Goal: Find specific page/section: Find specific page/section

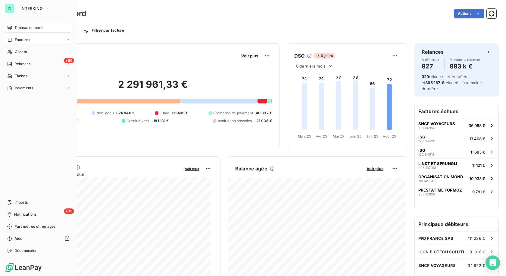
click at [22, 42] on span "Factures" at bounding box center [22, 39] width 15 height 5
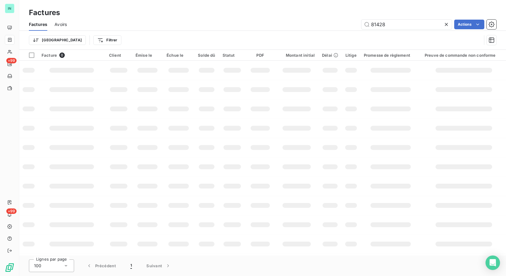
drag, startPoint x: 390, startPoint y: 23, endPoint x: 314, endPoint y: 28, distance: 76.5
click at [314, 28] on div "81428 Actions" at bounding box center [285, 25] width 423 height 10
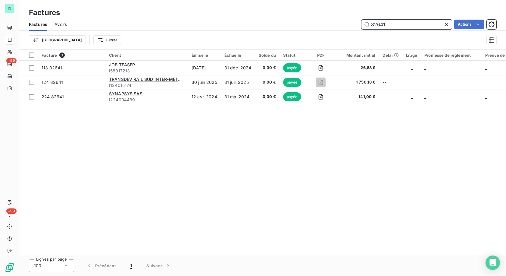
drag, startPoint x: 393, startPoint y: 25, endPoint x: 304, endPoint y: 24, distance: 89.2
click at [304, 24] on div "82641 Actions" at bounding box center [285, 25] width 423 height 10
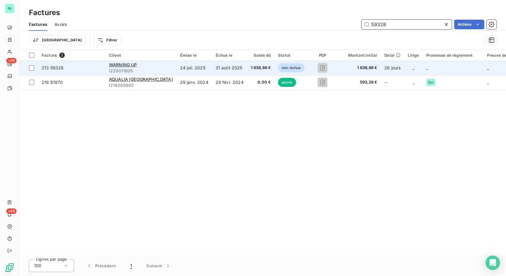
type input "59328"
click at [109, 68] on span "I229011605" at bounding box center [141, 71] width 64 height 6
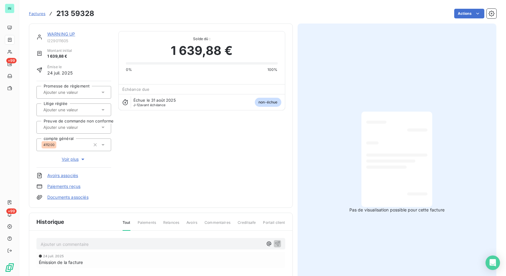
click at [59, 33] on link "WARNING UP" at bounding box center [61, 33] width 28 height 5
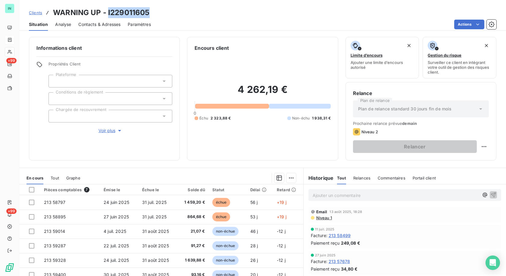
drag, startPoint x: 149, startPoint y: 12, endPoint x: 108, endPoint y: 16, distance: 41.5
click at [108, 16] on h3 "WARNING UP - I229011605" at bounding box center [101, 12] width 96 height 11
copy h3 "I229011605"
click at [161, 16] on div "Clients WARNING UP - I229011605" at bounding box center [262, 12] width 487 height 11
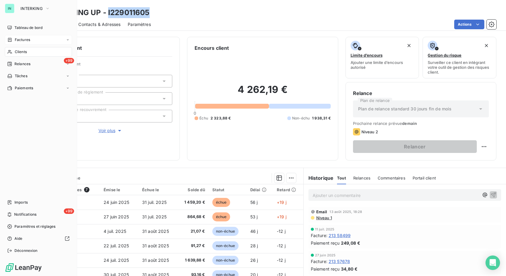
click at [9, 40] on icon at bounding box center [9, 39] width 5 height 5
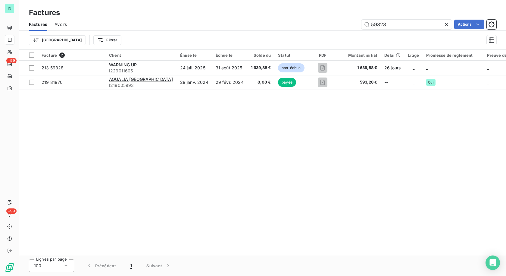
drag, startPoint x: 404, startPoint y: 25, endPoint x: 303, endPoint y: 29, distance: 101.0
click at [308, 29] on div "59328 Actions" at bounding box center [285, 25] width 423 height 10
type input "107005"
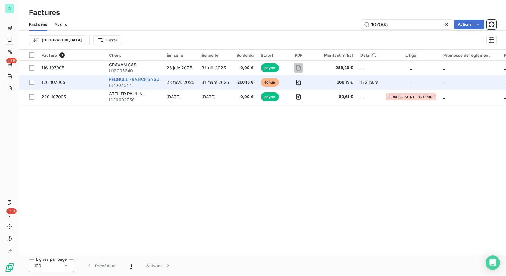
click at [139, 80] on span "REDBULL FRANCE SASU" at bounding box center [134, 79] width 50 height 5
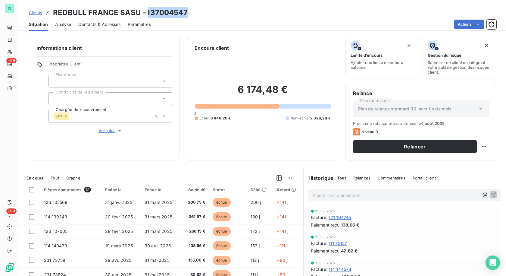
drag, startPoint x: 186, startPoint y: 12, endPoint x: 146, endPoint y: 17, distance: 39.4
click at [146, 17] on h3 "REDBULL FRANCE SASU - I37004547" at bounding box center [120, 12] width 135 height 11
copy h3 "I37004547"
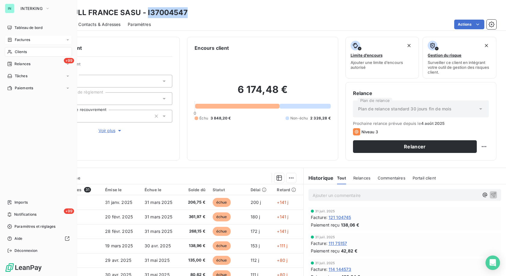
click at [15, 42] on span "Factures" at bounding box center [22, 39] width 15 height 5
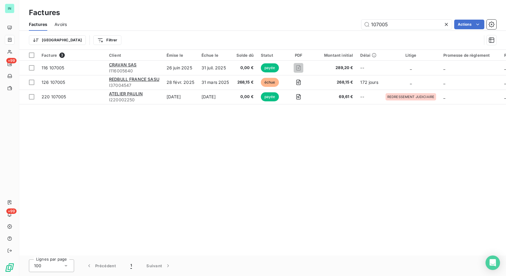
drag, startPoint x: 392, startPoint y: 25, endPoint x: 312, endPoint y: 33, distance: 79.9
click at [313, 33] on div "Factures Avoirs 107005 Actions Trier Filtrer" at bounding box center [262, 33] width 487 height 31
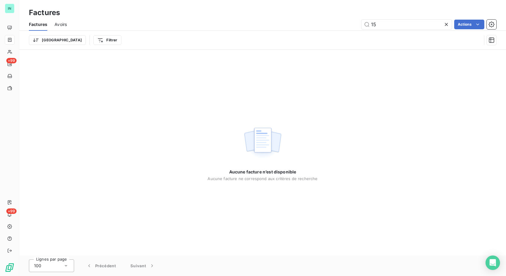
type input "1"
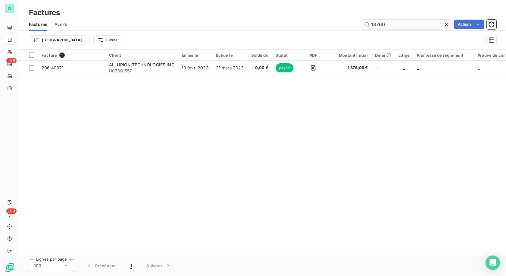
click at [394, 25] on input "18760" at bounding box center [407, 25] width 90 height 10
type input "18730"
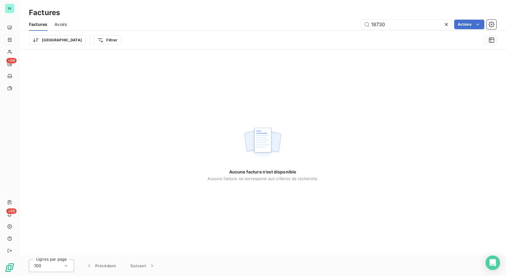
drag, startPoint x: 396, startPoint y: 26, endPoint x: 345, endPoint y: 30, distance: 51.1
click at [345, 30] on div "Factures Avoirs 18730 Actions" at bounding box center [262, 24] width 487 height 13
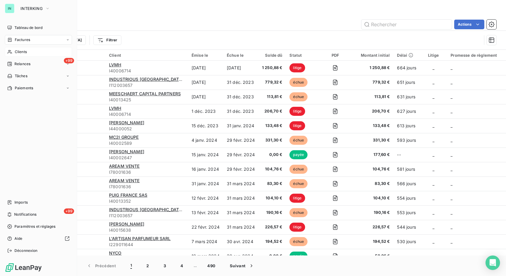
click at [11, 52] on icon at bounding box center [9, 51] width 5 height 5
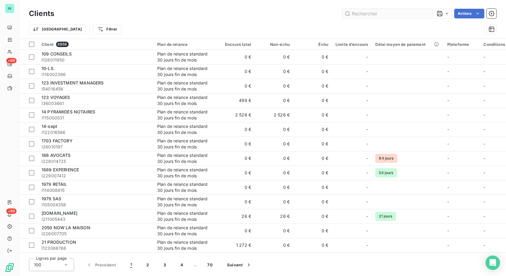
click at [380, 14] on input "text" at bounding box center [387, 14] width 90 height 10
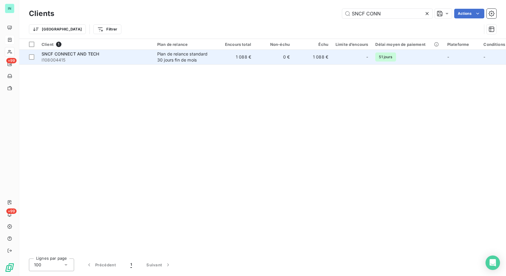
type input "SNCF CONN"
click at [196, 59] on div "Plan de relance standard 30 jours fin de mois" at bounding box center [184, 57] width 55 height 12
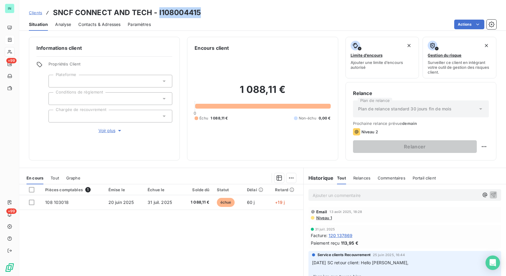
drag, startPoint x: 201, startPoint y: 13, endPoint x: 158, endPoint y: 13, distance: 43.1
click at [158, 13] on div "Clients SNCF CONNECT AND TECH - I108004415" at bounding box center [262, 12] width 487 height 11
copy h3 "I108004415"
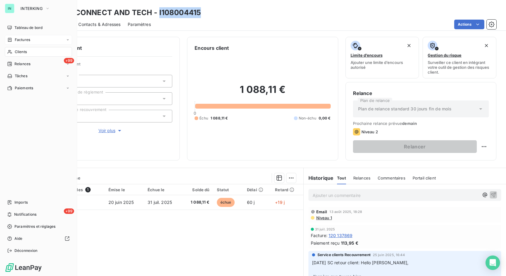
click at [8, 42] on icon at bounding box center [9, 39] width 5 height 5
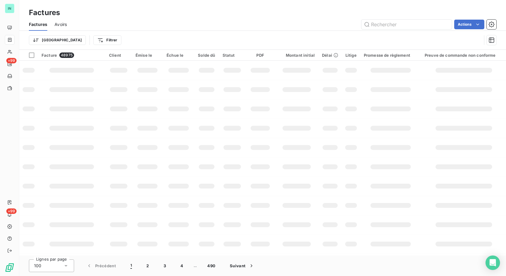
click at [397, 27] on input "text" at bounding box center [407, 25] width 90 height 10
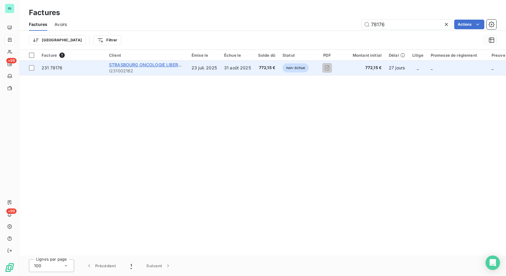
type input "78176"
click at [134, 66] on span "STRASBOURG ONCOLOGIE LIBERALE" at bounding box center [147, 64] width 77 height 5
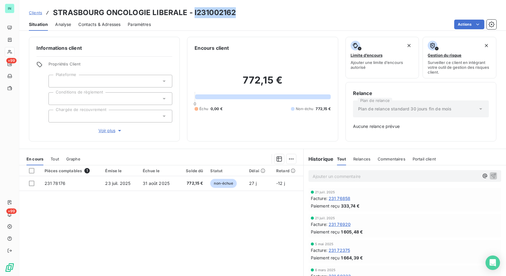
drag, startPoint x: 234, startPoint y: 12, endPoint x: 192, endPoint y: 13, distance: 41.6
click at [192, 13] on div "Clients STRASBOURG ONCOLOGIE LIBERALE - I231002162" at bounding box center [262, 12] width 487 height 11
copy h3 "I231002162"
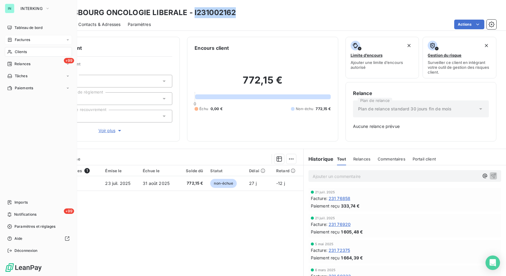
click at [14, 40] on div "Factures" at bounding box center [18, 39] width 23 height 5
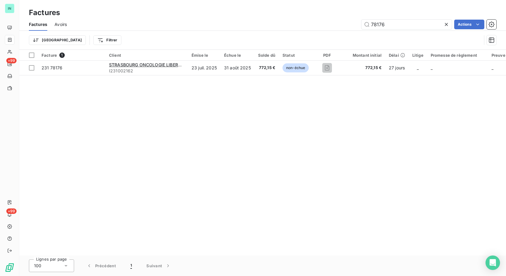
drag, startPoint x: 364, startPoint y: 27, endPoint x: 285, endPoint y: 33, distance: 79.5
click at [286, 33] on div "Factures Avoirs 78176 Actions Trier Filtrer" at bounding box center [262, 33] width 487 height 31
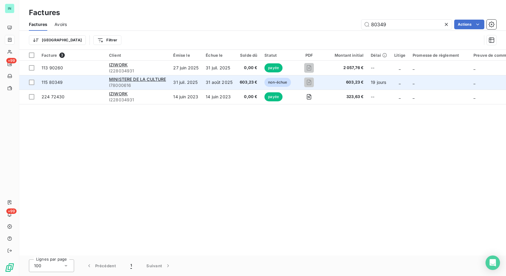
type input "80349"
click at [189, 79] on td "31 juil. 2025" at bounding box center [186, 82] width 33 height 14
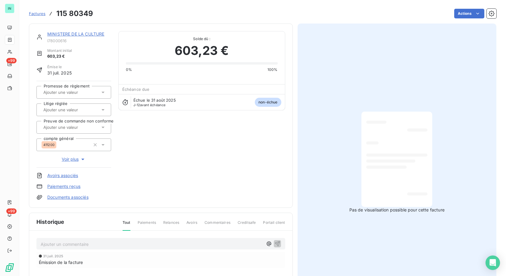
click at [90, 32] on link "MINISTERE DE LA CULTURE" at bounding box center [75, 33] width 57 height 5
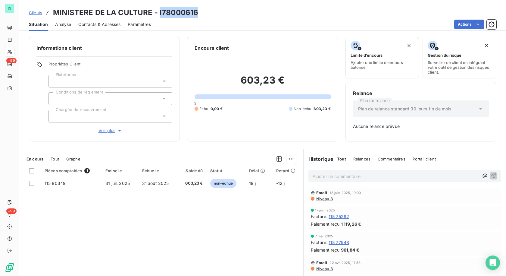
drag, startPoint x: 198, startPoint y: 14, endPoint x: 158, endPoint y: 14, distance: 40.1
click at [158, 14] on div "Clients MINISTERE DE LA CULTURE - I78000616" at bounding box center [262, 12] width 487 height 11
copy h3 "I78000616"
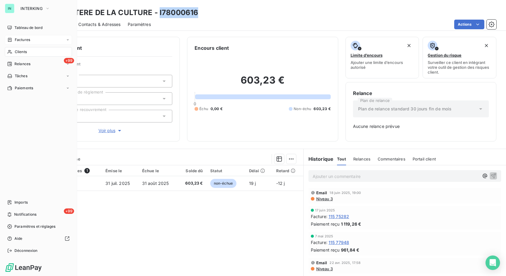
click at [15, 41] on span "Factures" at bounding box center [22, 39] width 15 height 5
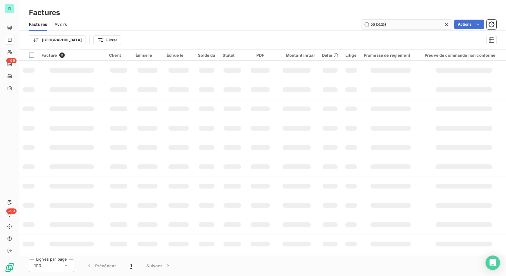
drag, startPoint x: 386, startPoint y: 24, endPoint x: 363, endPoint y: 24, distance: 22.3
click at [363, 24] on input "80349" at bounding box center [407, 25] width 90 height 10
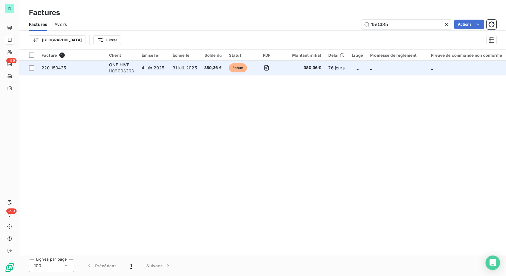
type input "150435"
click at [184, 67] on td "31 juil. 2025" at bounding box center [185, 68] width 32 height 14
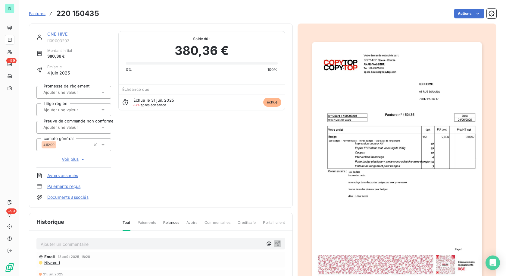
click at [62, 35] on link "ONE HIVE" at bounding box center [57, 33] width 20 height 5
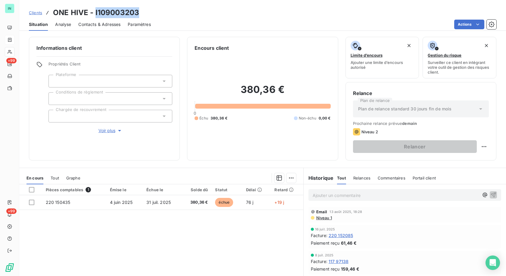
drag, startPoint x: 141, startPoint y: 12, endPoint x: 95, endPoint y: 11, distance: 46.1
click at [95, 11] on div "Clients ONE HIVE - I109003203" at bounding box center [262, 12] width 487 height 11
copy h3 "I109003203"
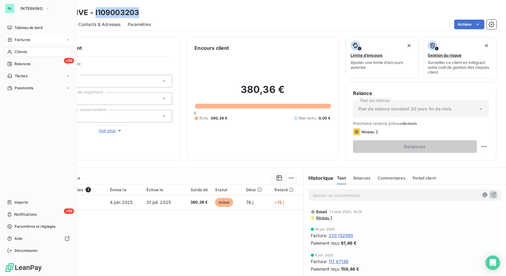
click at [11, 40] on icon at bounding box center [10, 40] width 4 height 4
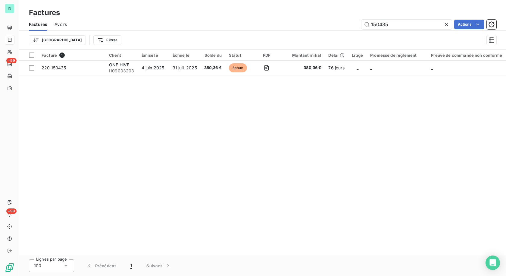
drag, startPoint x: 389, startPoint y: 24, endPoint x: 305, endPoint y: 27, distance: 83.5
click at [305, 27] on div "150435 Actions" at bounding box center [285, 25] width 423 height 10
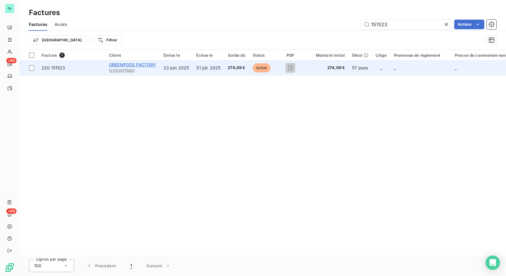
type input "151523"
click at [128, 67] on span "GREENPODS FACTORY" at bounding box center [132, 64] width 47 height 5
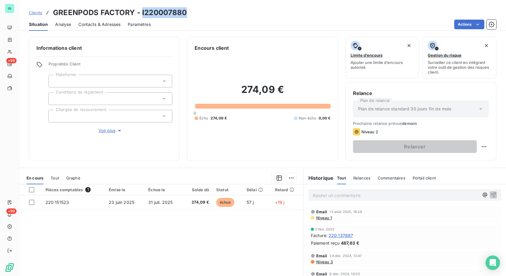
drag, startPoint x: 188, startPoint y: 11, endPoint x: 141, endPoint y: 13, distance: 46.8
click at [141, 13] on div "Clients GREENPODS FACTORY - I220007880" at bounding box center [262, 12] width 487 height 11
copy h3 "I220007880"
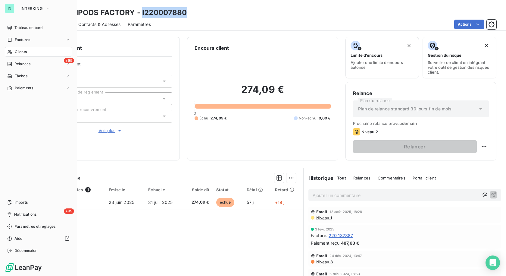
click at [16, 34] on nav "Tableau de bord Factures Clients +99 Relances Tâches Paiements" at bounding box center [38, 58] width 67 height 70
click at [33, 41] on div "Factures" at bounding box center [38, 40] width 67 height 10
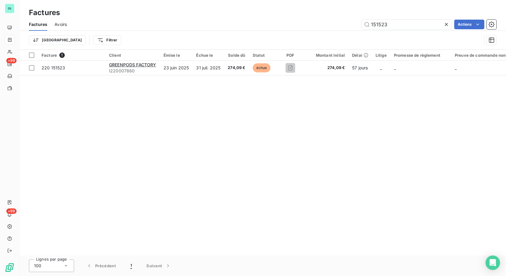
drag, startPoint x: 387, startPoint y: 24, endPoint x: 283, endPoint y: 32, distance: 104.3
click at [283, 32] on div "Factures Avoirs 151523 Actions Trier Filtrer" at bounding box center [262, 33] width 487 height 31
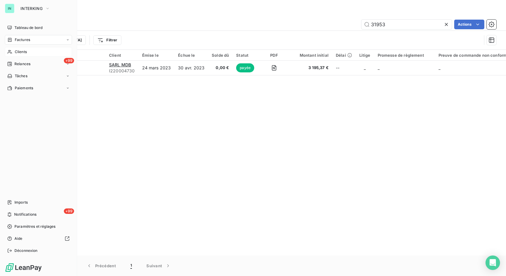
type input "31953"
click at [12, 52] on icon at bounding box center [9, 51] width 5 height 5
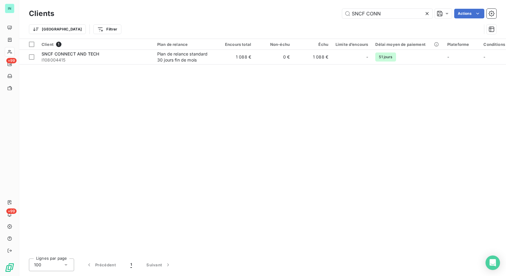
drag, startPoint x: 319, startPoint y: 17, endPoint x: 228, endPoint y: 17, distance: 90.7
click at [229, 17] on div "SNCF CONN Actions" at bounding box center [278, 14] width 435 height 10
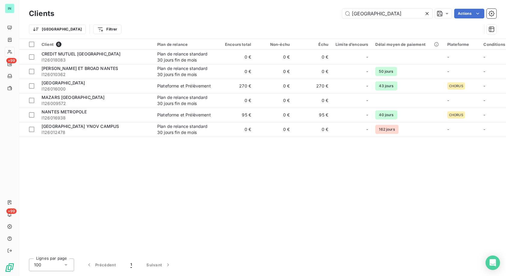
drag, startPoint x: 373, startPoint y: 14, endPoint x: 235, endPoint y: 18, distance: 137.5
click at [235, 18] on div "Clients NANTES Actions" at bounding box center [263, 13] width 468 height 13
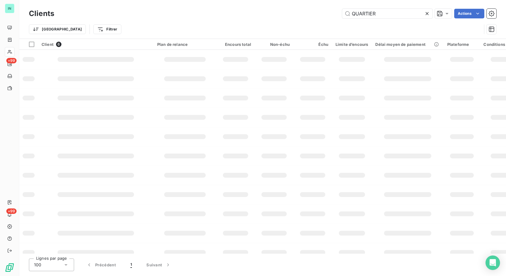
type input "QUARTIER"
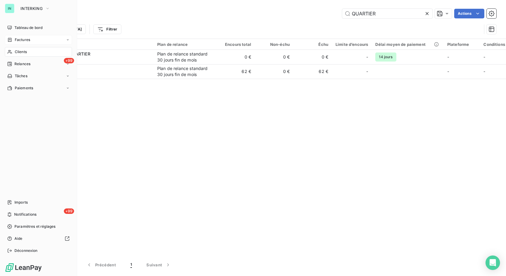
click at [27, 41] on span "Factures" at bounding box center [22, 39] width 15 height 5
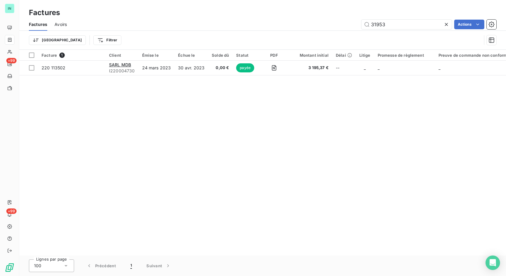
drag, startPoint x: 396, startPoint y: 24, endPoint x: 297, endPoint y: 35, distance: 99.5
click at [298, 35] on div "Factures Avoirs 31953 Actions Trier Filtrer" at bounding box center [262, 33] width 487 height 31
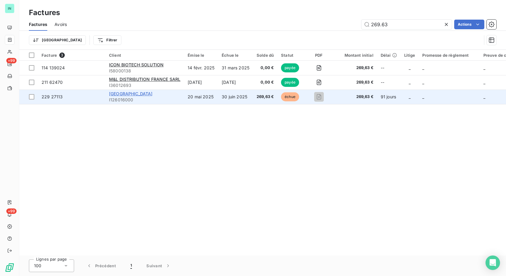
type input "269.63"
click at [130, 93] on span "[GEOGRAPHIC_DATA]" at bounding box center [131, 93] width 44 height 5
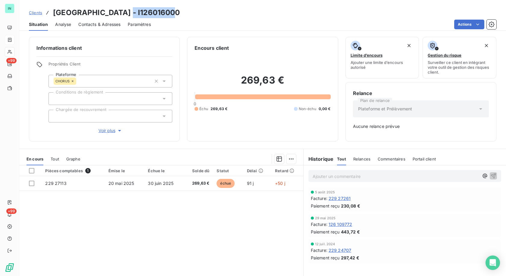
drag, startPoint x: 169, startPoint y: 12, endPoint x: 128, endPoint y: 13, distance: 41.6
click at [128, 13] on h3 "[GEOGRAPHIC_DATA] - I126016000" at bounding box center [116, 12] width 127 height 11
copy h3 "I126016000"
click at [158, 13] on h3 "[GEOGRAPHIC_DATA] - I126016000" at bounding box center [116, 12] width 127 height 11
drag, startPoint x: 173, startPoint y: 10, endPoint x: 129, endPoint y: 12, distance: 44.1
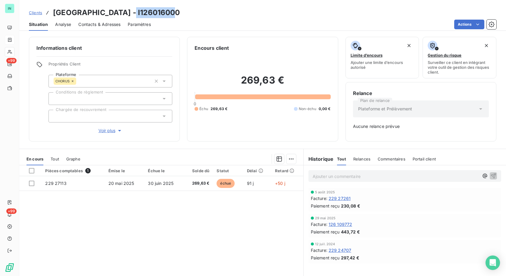
click at [129, 12] on div "Clients [GEOGRAPHIC_DATA] - I126016000" at bounding box center [262, 12] width 487 height 11
copy h3 "I126016000"
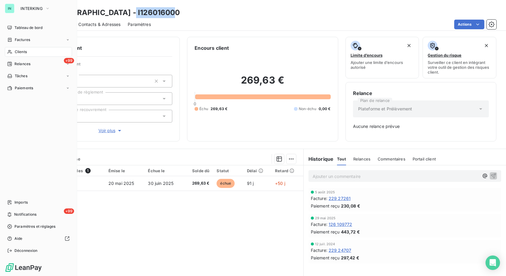
click at [17, 42] on span "Factures" at bounding box center [22, 39] width 15 height 5
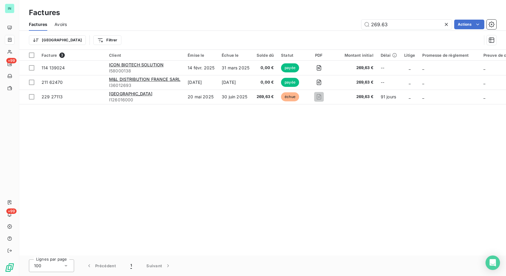
drag, startPoint x: 360, startPoint y: 30, endPoint x: 310, endPoint y: 24, distance: 50.1
click at [310, 33] on div "Factures Avoirs 269.63 Actions Trier Filtrer" at bounding box center [262, 33] width 487 height 31
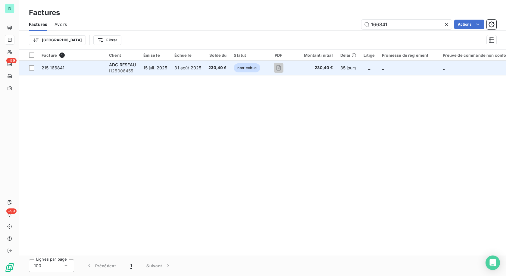
type input "166841"
click at [113, 68] on span "I125006455" at bounding box center [122, 71] width 27 height 6
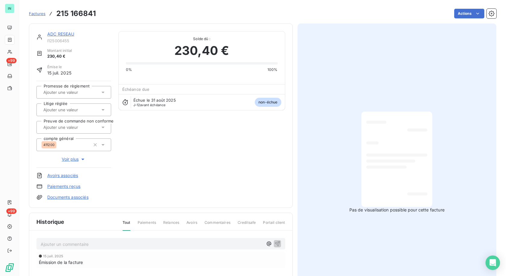
click at [76, 31] on div "ADC RESEAU I125006455 Montant initial 230,40 € Émise le 15 juil. 2025 Promesse …" at bounding box center [161, 116] width 264 height 184
click at [71, 35] on link "ADC RESEAU" at bounding box center [60, 33] width 27 height 5
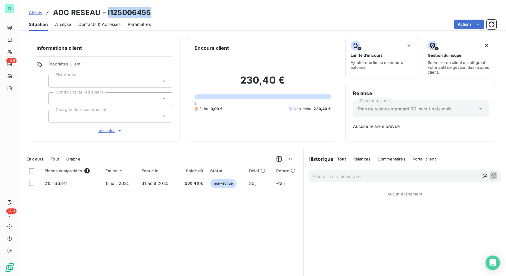
drag, startPoint x: 145, startPoint y: 12, endPoint x: 107, endPoint y: 14, distance: 38.0
click at [107, 14] on div "Clients ADC RESEAU - I125006455" at bounding box center [262, 12] width 487 height 11
copy h3 "I125006455"
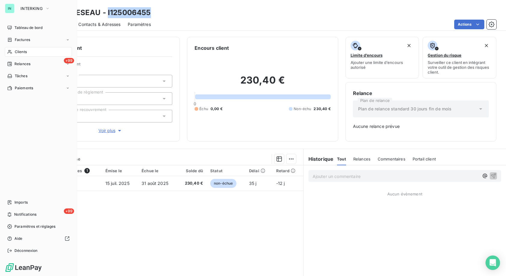
click at [7, 41] on div "Factures" at bounding box center [38, 40] width 67 height 10
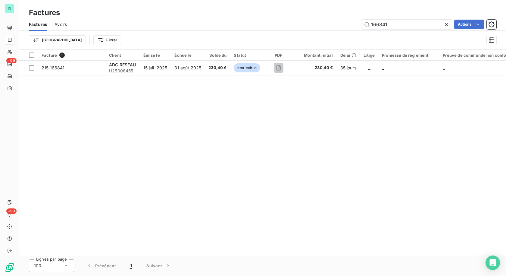
drag, startPoint x: 335, startPoint y: 27, endPoint x: 291, endPoint y: 25, distance: 44.1
click at [295, 26] on div "166841 Actions" at bounding box center [285, 25] width 423 height 10
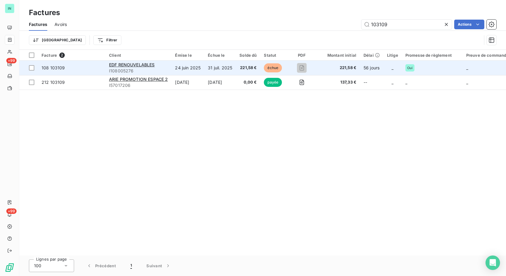
type input "103109"
click at [134, 69] on span "I108005276" at bounding box center [138, 71] width 59 height 6
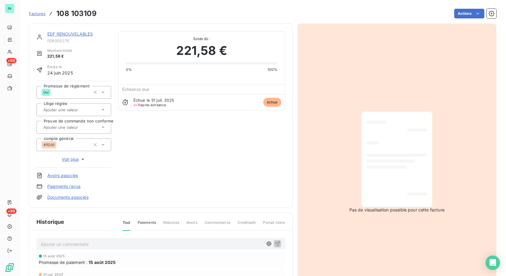
click at [80, 36] on link "EDF RENOUVELABLES" at bounding box center [70, 33] width 46 height 5
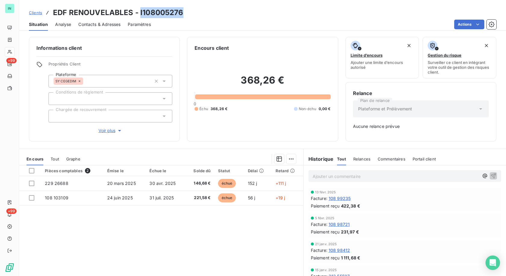
drag, startPoint x: 181, startPoint y: 14, endPoint x: 140, endPoint y: 12, distance: 41.6
click at [140, 12] on h3 "EDF RENOUVELABLES - I108005276" at bounding box center [118, 12] width 131 height 11
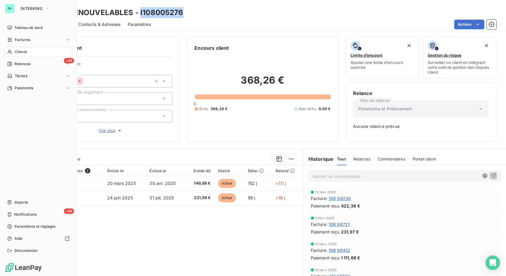
click at [23, 52] on span "Clients" at bounding box center [21, 51] width 12 height 5
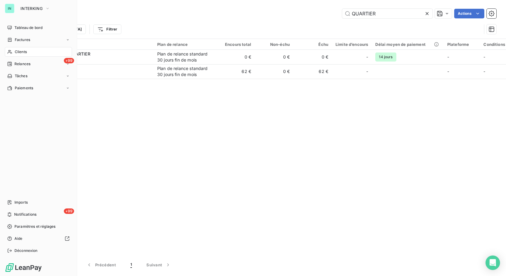
click at [38, 52] on div "Clients" at bounding box center [38, 52] width 67 height 10
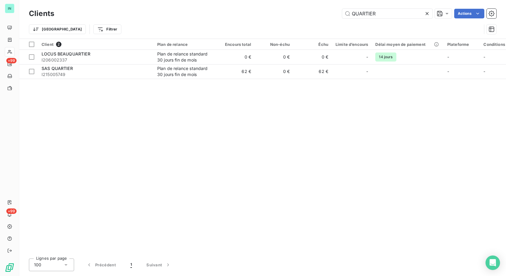
click at [428, 13] on icon at bounding box center [427, 14] width 6 height 6
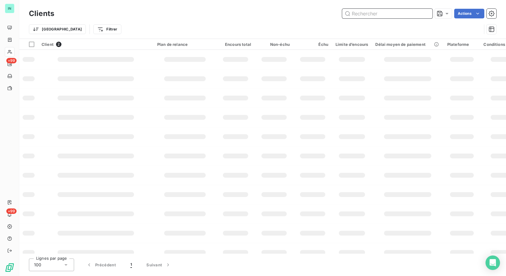
click at [392, 14] on input "text" at bounding box center [387, 14] width 90 height 10
paste input "HAGENMULLER"
type input "HAGENMULLER"
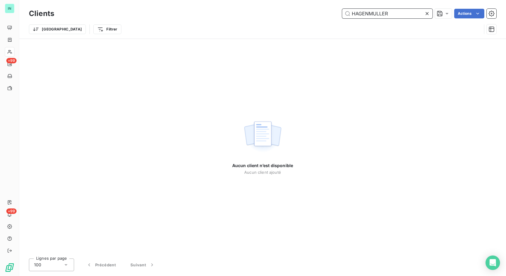
drag, startPoint x: 400, startPoint y: 16, endPoint x: 303, endPoint y: 24, distance: 97.4
click at [303, 24] on div "Clients HAGENMULLER Actions Trier Filtrer" at bounding box center [263, 22] width 468 height 31
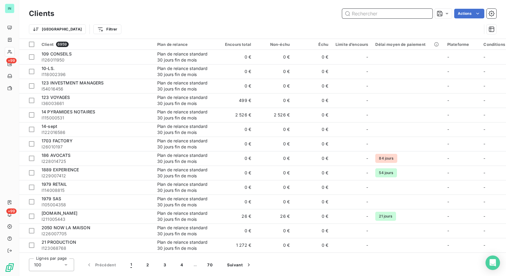
type input "Q"
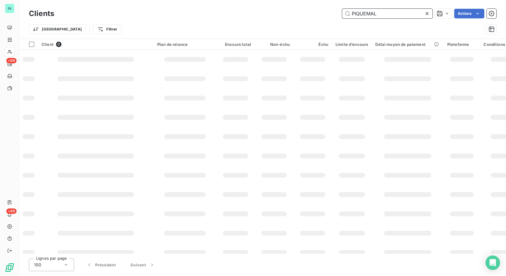
type input "PIQUEMAL"
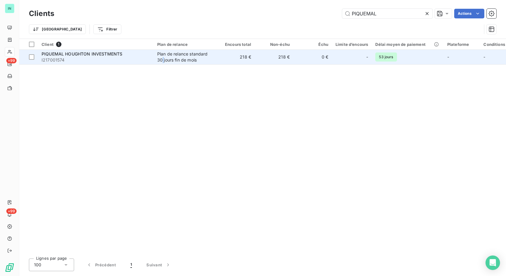
drag, startPoint x: 163, startPoint y: 58, endPoint x: 166, endPoint y: 61, distance: 4.5
click at [166, 61] on div "Plan de relance standard 30 jours fin de mois" at bounding box center [184, 57] width 55 height 12
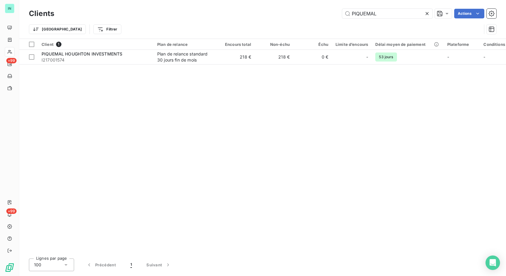
drag, startPoint x: 387, startPoint y: 13, endPoint x: 273, endPoint y: 15, distance: 114.0
click at [274, 15] on div "PIQUEMAL Actions" at bounding box center [278, 14] width 435 height 10
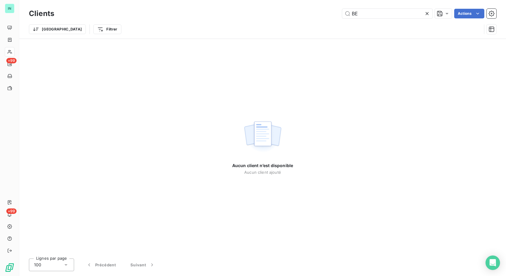
type input "B"
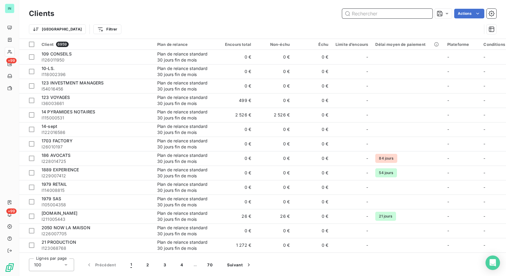
click at [361, 16] on input "text" at bounding box center [387, 14] width 90 height 10
paste input "PFLIMLIN"
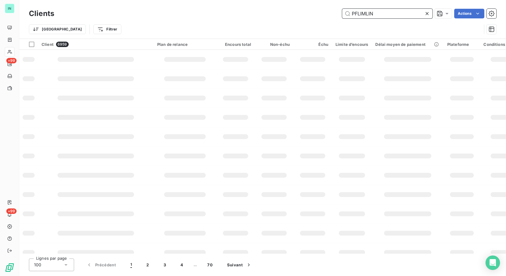
type input "PFLIMLIN"
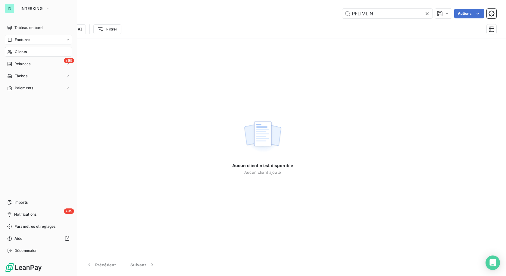
click at [18, 41] on span "Factures" at bounding box center [22, 39] width 15 height 5
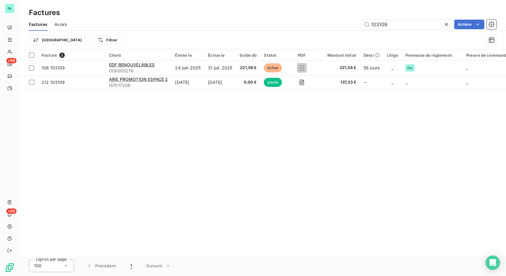
drag, startPoint x: 395, startPoint y: 24, endPoint x: 318, endPoint y: 29, distance: 76.4
click at [319, 29] on div "103109 Actions" at bounding box center [285, 25] width 423 height 10
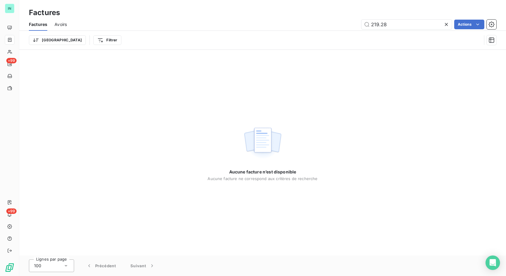
type input "219.28"
drag, startPoint x: 400, startPoint y: 25, endPoint x: 303, endPoint y: 32, distance: 97.3
click at [303, 32] on div "Factures Avoirs 219.28 Actions Trier Filtrer" at bounding box center [262, 33] width 487 height 31
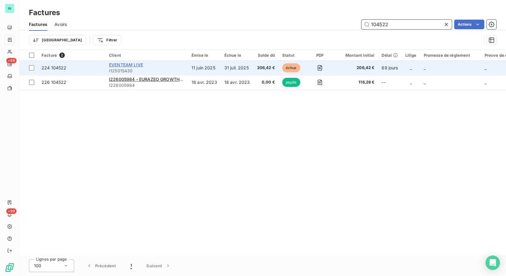
type input "104522"
click at [118, 66] on span "EVENTEAM LIVE" at bounding box center [126, 64] width 34 height 5
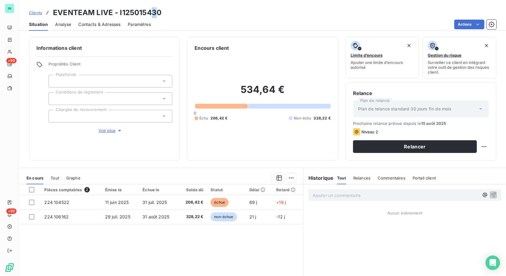
drag, startPoint x: 158, startPoint y: 12, endPoint x: 151, endPoint y: 12, distance: 7.2
click at [151, 12] on h3 "EVENTEAM LIVE - I125015430" at bounding box center [107, 12] width 109 height 11
drag, startPoint x: 159, startPoint y: 13, endPoint x: 119, endPoint y: 12, distance: 40.7
click at [119, 12] on h3 "EVENTEAM LIVE - I125015430" at bounding box center [107, 12] width 109 height 11
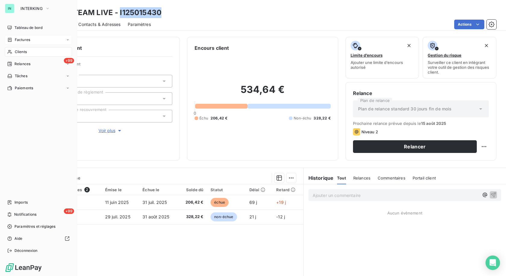
click at [33, 43] on div "Factures" at bounding box center [38, 40] width 67 height 10
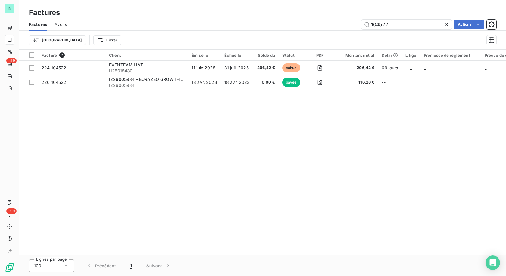
drag, startPoint x: 402, startPoint y: 26, endPoint x: 285, endPoint y: 36, distance: 116.8
click at [286, 36] on div "Factures Avoirs 104522 Actions Trier Filtrer" at bounding box center [262, 33] width 487 height 31
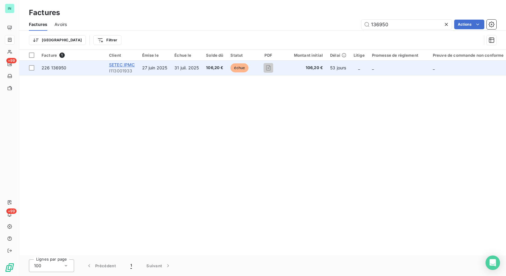
type input "136950"
click at [119, 66] on span "SETEC IPMC" at bounding box center [122, 64] width 26 height 5
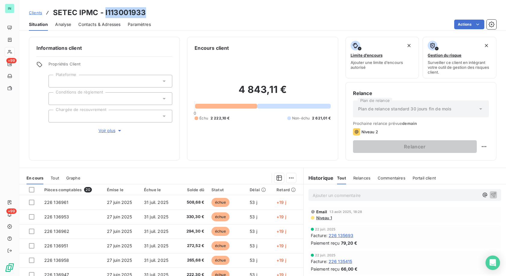
drag, startPoint x: 146, startPoint y: 13, endPoint x: 104, endPoint y: 12, distance: 42.2
click at [104, 12] on div "Clients SETEC IPMC - I113001933" at bounding box center [262, 12] width 487 height 11
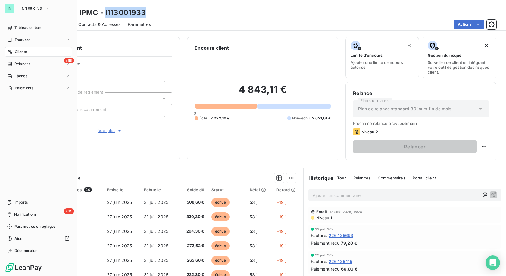
click at [20, 41] on span "Factures" at bounding box center [22, 39] width 15 height 5
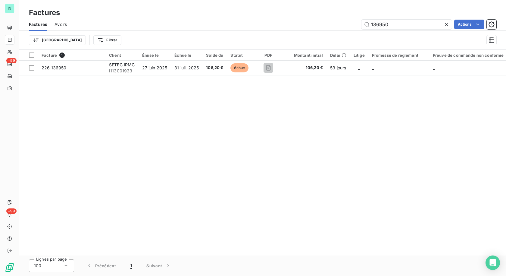
drag, startPoint x: 370, startPoint y: 26, endPoint x: 290, endPoint y: 28, distance: 80.5
click at [291, 28] on div "136950 Actions" at bounding box center [285, 25] width 423 height 10
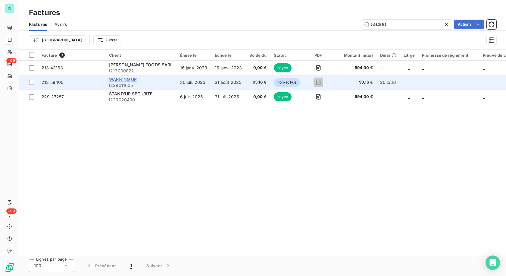
type input "59400"
click at [119, 80] on span "WARNING UP" at bounding box center [123, 79] width 28 height 5
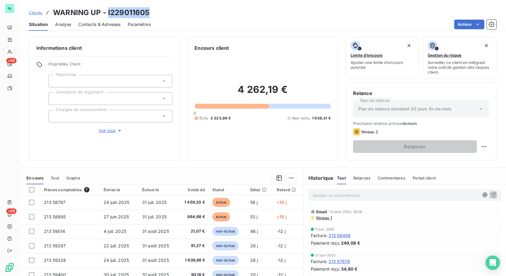
drag, startPoint x: 152, startPoint y: 10, endPoint x: 108, endPoint y: 12, distance: 43.8
click at [108, 12] on div "Clients WARNING UP - I229011605" at bounding box center [262, 12] width 487 height 11
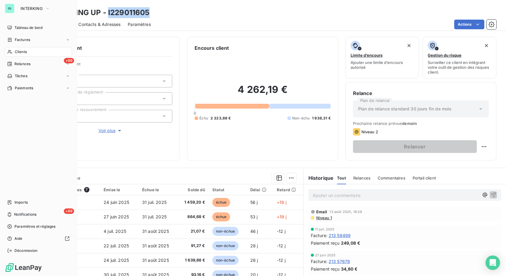
click at [18, 38] on span "Factures" at bounding box center [22, 39] width 15 height 5
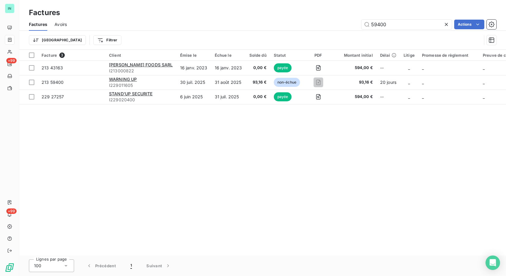
drag, startPoint x: 393, startPoint y: 23, endPoint x: 304, endPoint y: 29, distance: 90.0
click at [302, 31] on div "Factures Avoirs 59400 Actions Trier Filtrer" at bounding box center [262, 33] width 487 height 31
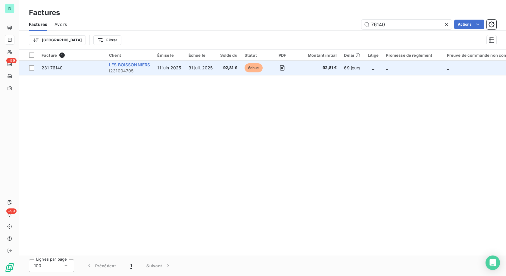
type input "76140"
click at [139, 65] on span "LES BOISSONNIERS" at bounding box center [129, 64] width 41 height 5
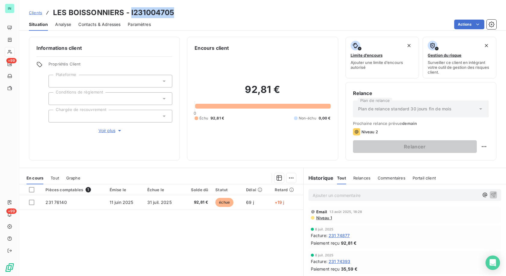
drag, startPoint x: 175, startPoint y: 13, endPoint x: 130, endPoint y: 13, distance: 44.6
click at [130, 13] on div "Clients LES BOISSONNIERS - I231004705" at bounding box center [262, 12] width 487 height 11
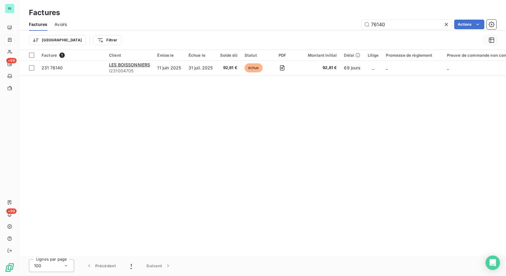
drag, startPoint x: 392, startPoint y: 24, endPoint x: 316, endPoint y: 21, distance: 76.3
click at [335, 31] on div "Factures Avoirs 76140 Actions Trier Filtrer" at bounding box center [262, 33] width 487 height 31
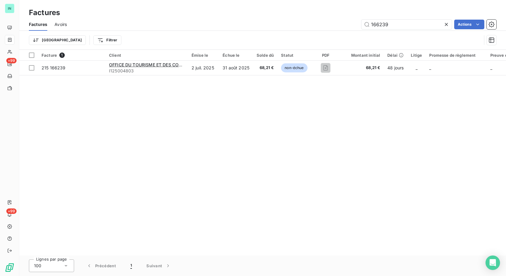
type input "166239"
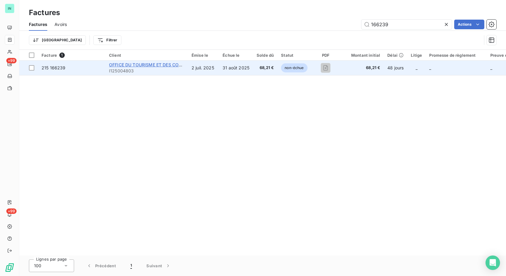
click at [146, 65] on span "OFFICE DU TOURISME ET DES CONGRES" at bounding box center [151, 64] width 84 height 5
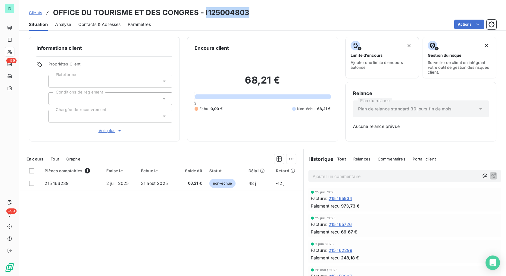
drag, startPoint x: 245, startPoint y: 12, endPoint x: 204, endPoint y: 12, distance: 41.0
click at [204, 12] on h3 "OFFICE DU TOURISME ET DES CONGRES - I125004803" at bounding box center [151, 12] width 197 height 11
click at [242, 22] on div "Actions" at bounding box center [327, 25] width 339 height 10
drag, startPoint x: 247, startPoint y: 13, endPoint x: 203, endPoint y: 14, distance: 44.0
click at [203, 14] on div "Clients OFFICE DU TOURISME ET DES CONGRES - I125004803" at bounding box center [262, 12] width 487 height 11
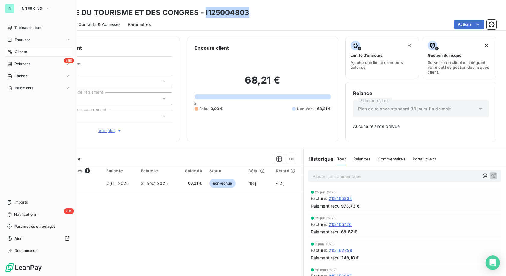
click at [14, 39] on div "Factures" at bounding box center [18, 39] width 23 height 5
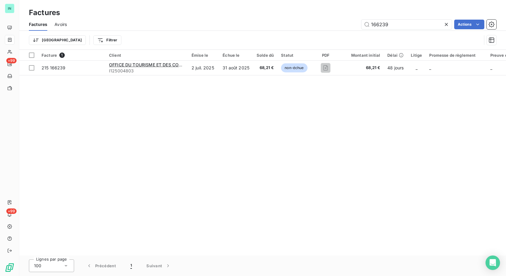
drag, startPoint x: 392, startPoint y: 26, endPoint x: 341, endPoint y: 25, distance: 51.3
click at [343, 25] on div "166239 Actions" at bounding box center [285, 25] width 423 height 10
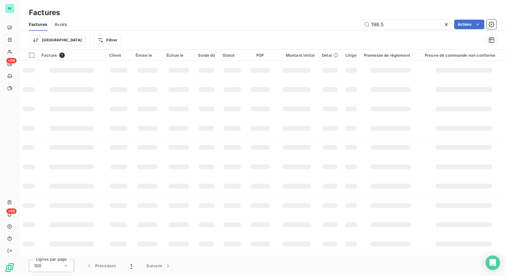
type input "198.52"
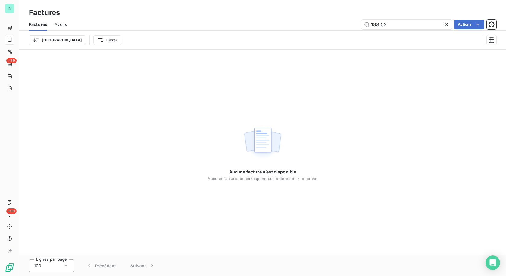
drag, startPoint x: 395, startPoint y: 24, endPoint x: 336, endPoint y: 29, distance: 58.4
click at [339, 28] on div "198.52 Actions" at bounding box center [285, 25] width 423 height 10
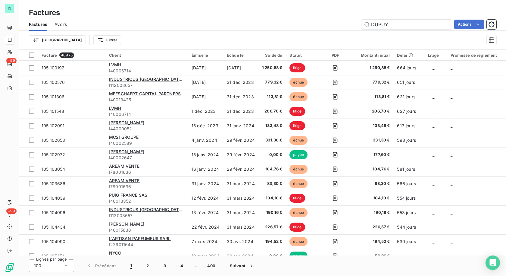
type input "DUPUY"
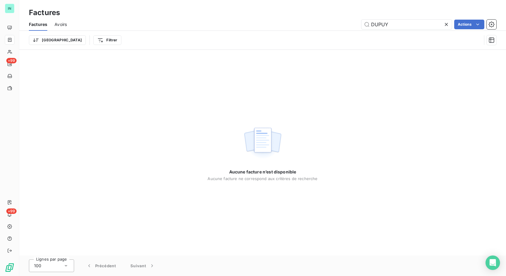
drag, startPoint x: 393, startPoint y: 25, endPoint x: 307, endPoint y: 28, distance: 86.3
click at [312, 29] on div "[PERSON_NAME] Actions" at bounding box center [285, 25] width 423 height 10
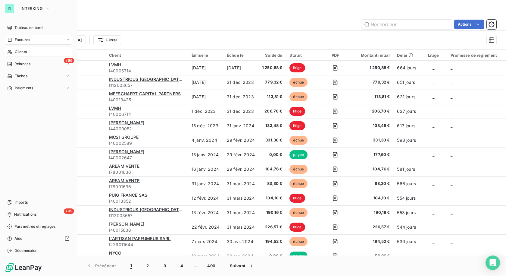
click at [10, 54] on div "Clients" at bounding box center [38, 52] width 67 height 10
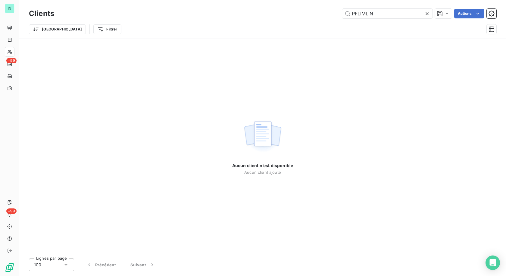
drag, startPoint x: 387, startPoint y: 12, endPoint x: 288, endPoint y: 21, distance: 99.3
click at [288, 21] on div "Clients PFLIMLIN Actions Trier Filtrer" at bounding box center [263, 22] width 468 height 31
drag, startPoint x: 334, startPoint y: 16, endPoint x: 289, endPoint y: 23, distance: 45.1
click at [292, 22] on div "Clients [PERSON_NAME] Actions Trier Filtrer" at bounding box center [263, 22] width 468 height 31
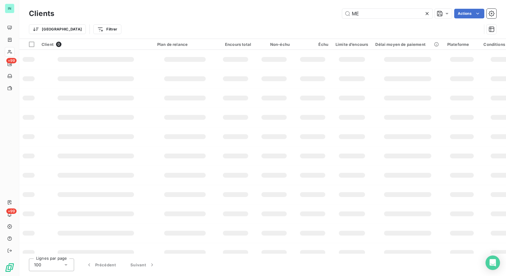
type input "M"
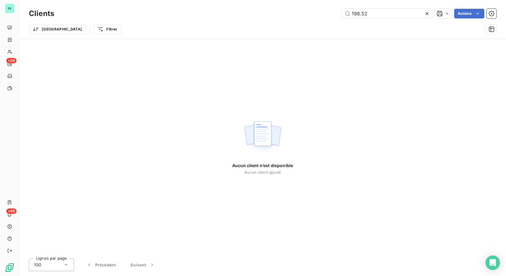
type input "198.52"
click at [424, 12] on icon at bounding box center [427, 14] width 6 height 6
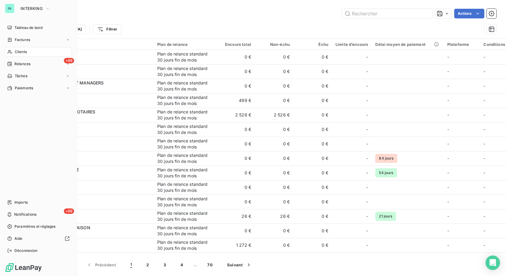
click at [14, 40] on div "Factures" at bounding box center [18, 39] width 23 height 5
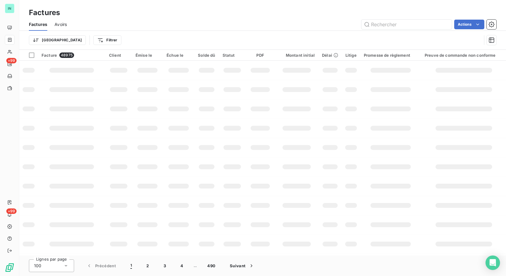
click at [378, 24] on input "text" at bounding box center [407, 25] width 90 height 10
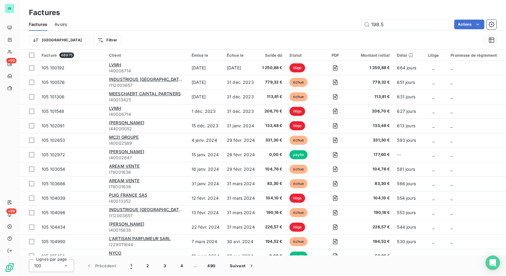
type input "198.52"
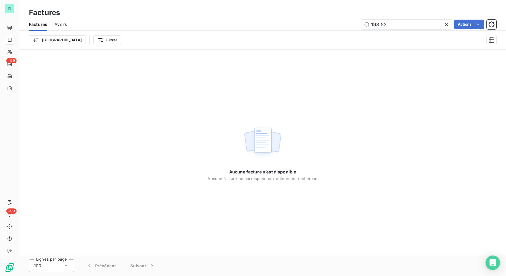
click at [448, 24] on icon at bounding box center [447, 24] width 6 height 6
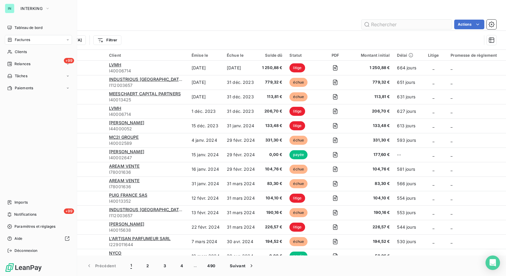
drag, startPoint x: 17, startPoint y: 40, endPoint x: 416, endPoint y: 21, distance: 398.9
click at [18, 40] on span "Factures" at bounding box center [22, 39] width 15 height 5
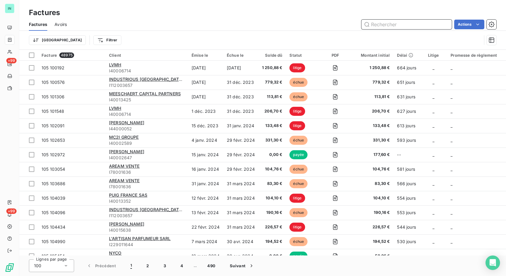
click at [395, 24] on input "text" at bounding box center [407, 25] width 90 height 10
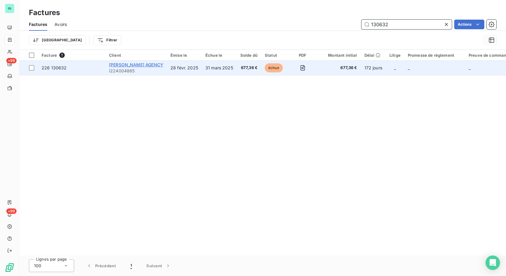
type input "130632"
click at [124, 63] on span "[PERSON_NAME] AGENCY" at bounding box center [136, 64] width 54 height 5
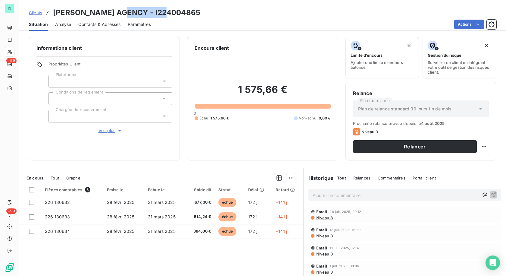
drag, startPoint x: 164, startPoint y: 13, endPoint x: 120, endPoint y: 14, distance: 43.4
click at [120, 14] on h3 "[PERSON_NAME] AGENCY - I224004865" at bounding box center [126, 12] width 147 height 11
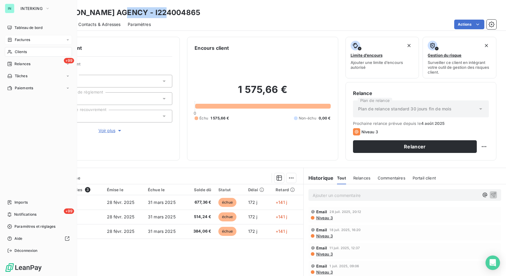
click at [13, 40] on div "Factures" at bounding box center [18, 39] width 23 height 5
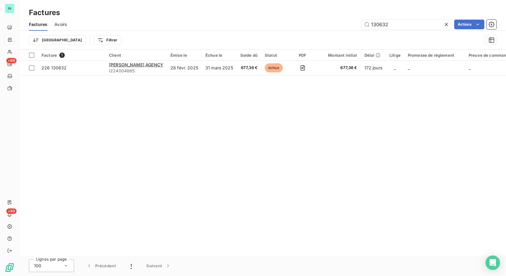
drag, startPoint x: 400, startPoint y: 25, endPoint x: 293, endPoint y: 28, distance: 107.4
click at [297, 32] on div "Factures Avoirs 130632 Actions Trier Filtrer" at bounding box center [262, 33] width 487 height 31
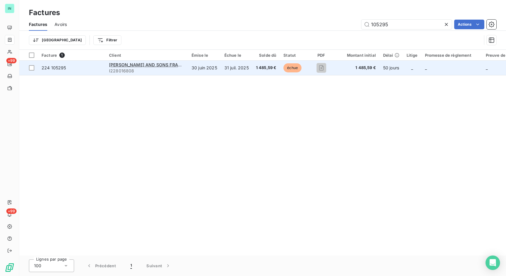
type input "105295"
click at [137, 68] on span "I228016808" at bounding box center [146, 71] width 75 height 6
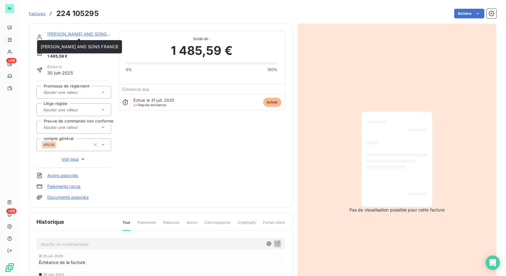
click at [75, 33] on link "[PERSON_NAME] AND SONS FRANCE" at bounding box center [86, 33] width 78 height 5
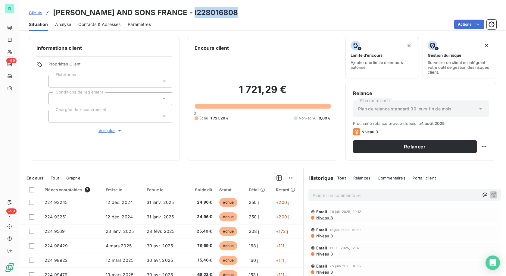
drag, startPoint x: 235, startPoint y: 13, endPoint x: 192, endPoint y: 13, distance: 42.5
click at [192, 13] on h3 "[PERSON_NAME] AND SONS FRANCE - I228016808" at bounding box center [145, 12] width 185 height 11
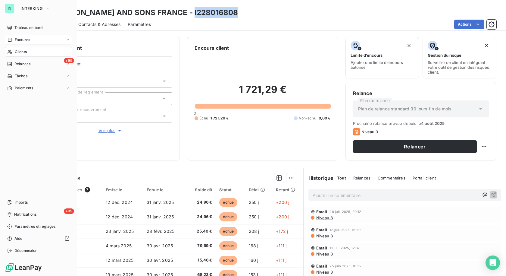
click at [16, 36] on div "Factures" at bounding box center [38, 40] width 67 height 10
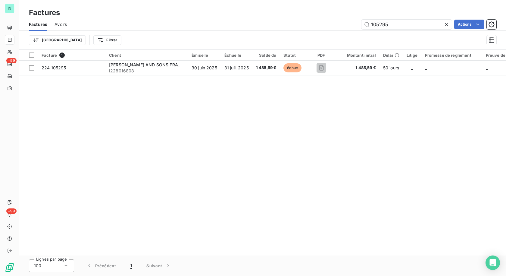
drag, startPoint x: 403, startPoint y: 27, endPoint x: 329, endPoint y: 26, distance: 74.2
click at [337, 27] on div "105295 Actions" at bounding box center [285, 25] width 423 height 10
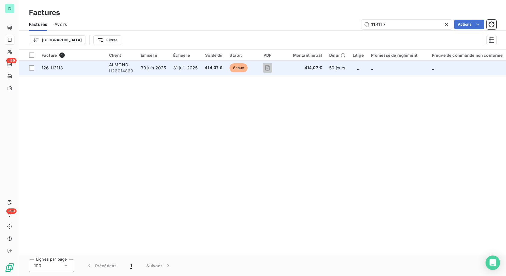
type input "113113"
click at [131, 64] on div "ALMOND" at bounding box center [121, 65] width 24 height 6
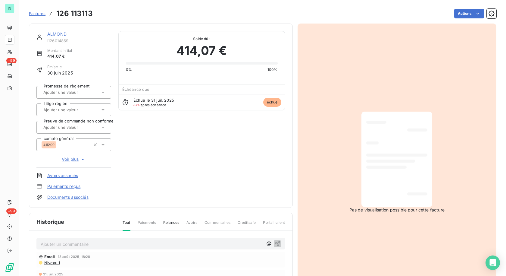
click at [61, 30] on div "ALMOND I126014869 Montant initial 414,07 € Émise le 30 juin 2025 Promesse de rè…" at bounding box center [161, 116] width 264 height 184
click at [61, 34] on link "ALMOND" at bounding box center [56, 33] width 19 height 5
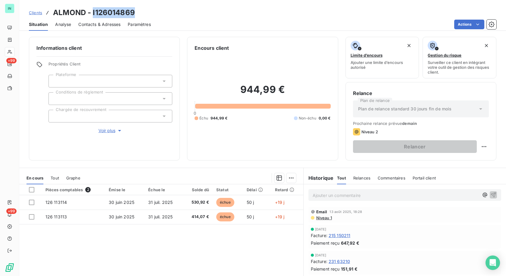
drag, startPoint x: 137, startPoint y: 11, endPoint x: 93, endPoint y: 11, distance: 44.0
click at [93, 11] on div "Clients ALMOND - I126014869" at bounding box center [262, 12] width 487 height 11
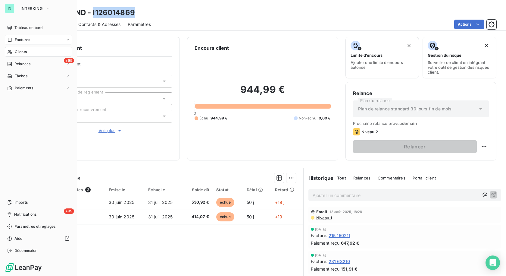
drag, startPoint x: 14, startPoint y: 40, endPoint x: 65, endPoint y: 36, distance: 51.1
click at [15, 40] on span "Factures" at bounding box center [22, 39] width 15 height 5
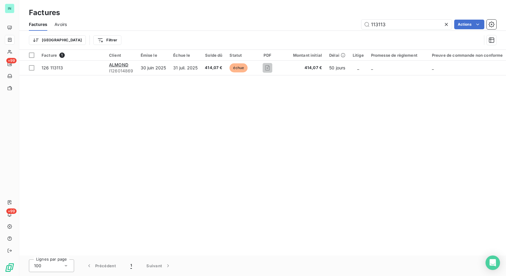
drag, startPoint x: 378, startPoint y: 27, endPoint x: 324, endPoint y: 32, distance: 54.8
click at [329, 32] on div "Factures Avoirs 113113 Actions Trier Filtrer" at bounding box center [262, 33] width 487 height 31
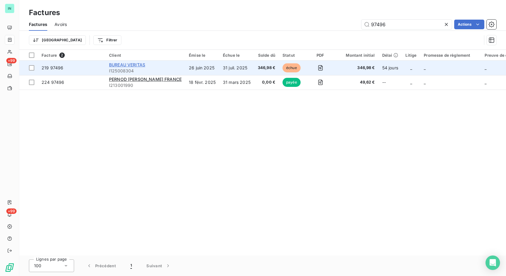
type input "97496"
click at [117, 67] on span "BUREAU VERITAS" at bounding box center [127, 64] width 36 height 5
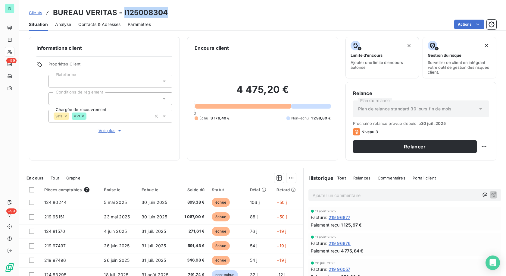
drag, startPoint x: 166, startPoint y: 11, endPoint x: 122, endPoint y: 13, distance: 44.1
click at [122, 13] on h3 "BUREAU VERITAS - I125008304" at bounding box center [110, 12] width 115 height 11
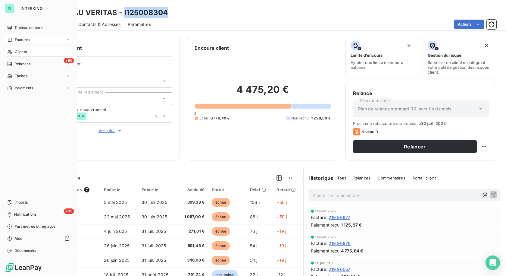
click at [13, 39] on div "Factures" at bounding box center [18, 39] width 23 height 5
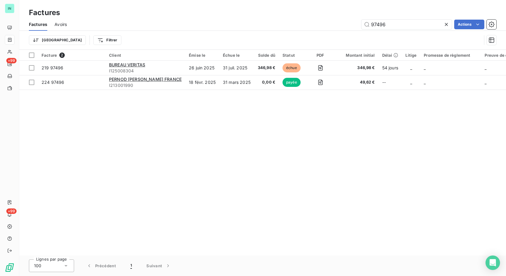
drag, startPoint x: 360, startPoint y: 26, endPoint x: 331, endPoint y: 27, distance: 29.0
click at [333, 27] on div "97496 Actions" at bounding box center [285, 25] width 423 height 10
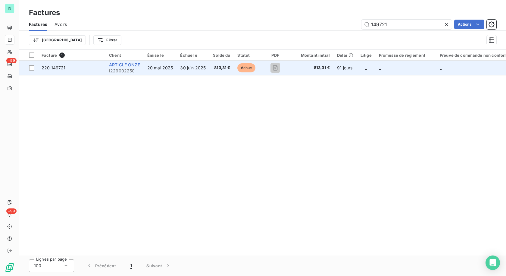
type input "149721"
click at [134, 65] on span "ARTICLE ONZE" at bounding box center [124, 64] width 31 height 5
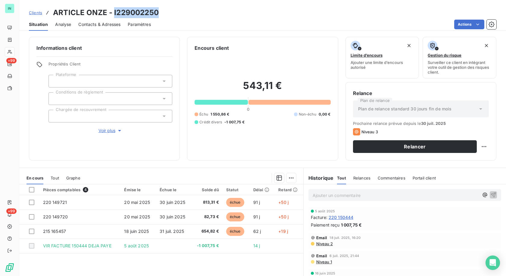
drag, startPoint x: 165, startPoint y: 13, endPoint x: 114, endPoint y: 12, distance: 50.6
click at [114, 12] on div "Clients ARTICLE ONZE - I229002250" at bounding box center [262, 12] width 487 height 11
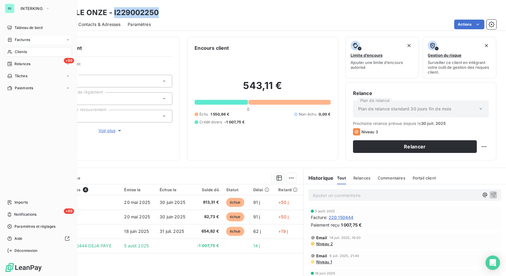
click at [12, 41] on icon at bounding box center [9, 39] width 5 height 5
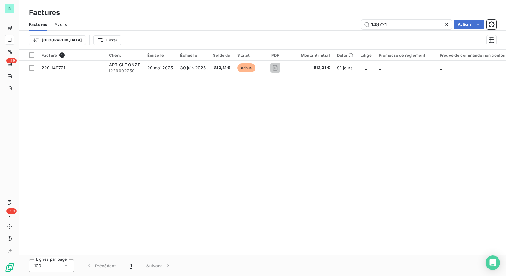
drag, startPoint x: 392, startPoint y: 24, endPoint x: 291, endPoint y: 25, distance: 100.7
click at [291, 25] on div "149721 Actions" at bounding box center [285, 25] width 423 height 10
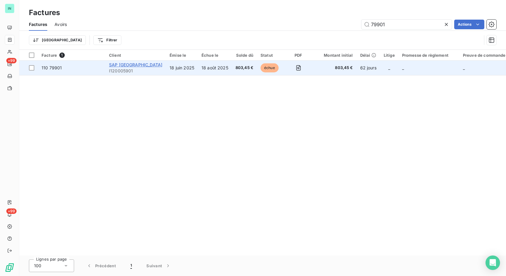
type input "79901"
click at [124, 66] on span "SAP [GEOGRAPHIC_DATA]" at bounding box center [135, 64] width 53 height 5
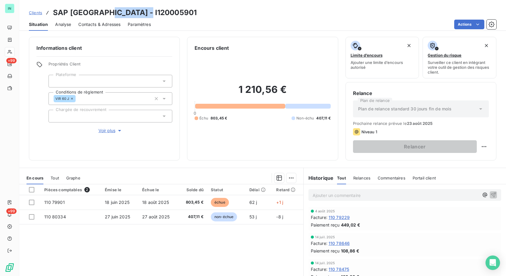
drag, startPoint x: 147, startPoint y: 14, endPoint x: 107, endPoint y: 14, distance: 40.1
click at [107, 14] on h3 "SAP [GEOGRAPHIC_DATA] - I120005901" at bounding box center [125, 12] width 144 height 11
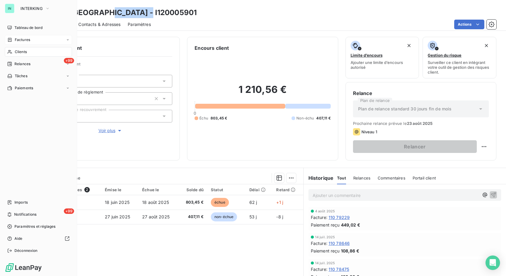
click at [19, 41] on span "Factures" at bounding box center [22, 39] width 15 height 5
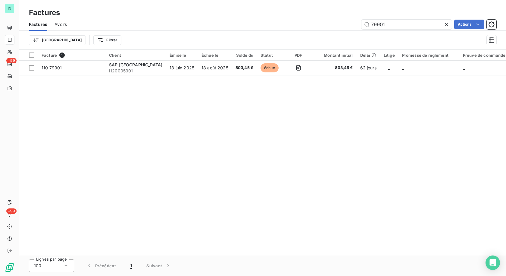
drag, startPoint x: 392, startPoint y: 24, endPoint x: 321, endPoint y: 24, distance: 70.8
click at [321, 24] on div "79901 Actions" at bounding box center [285, 25] width 423 height 10
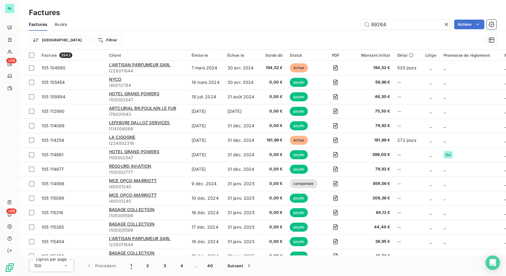
type input "99264"
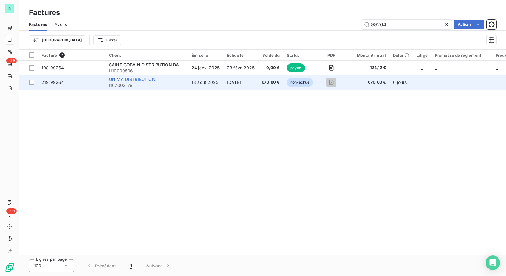
click at [135, 80] on span "UNIMA DISTRIBUTION" at bounding box center [132, 79] width 46 height 5
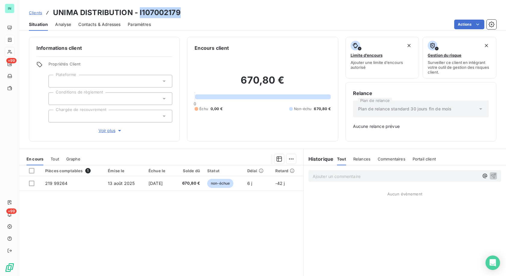
drag, startPoint x: 179, startPoint y: 12, endPoint x: 140, endPoint y: 15, distance: 39.9
click at [140, 15] on div "Clients UNIMA DISTRIBUTION - I107002179" at bounding box center [262, 12] width 487 height 11
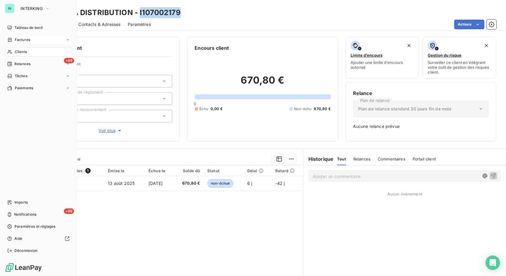
click at [16, 37] on div "Factures" at bounding box center [38, 40] width 67 height 10
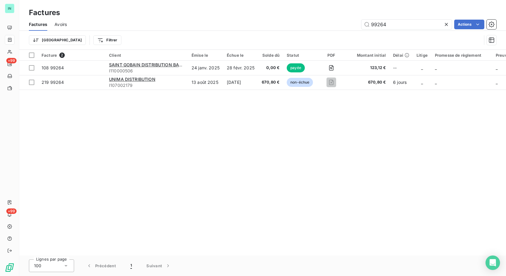
drag, startPoint x: 402, startPoint y: 26, endPoint x: 340, endPoint y: 26, distance: 61.5
click at [341, 26] on div "99264 Actions" at bounding box center [285, 25] width 423 height 10
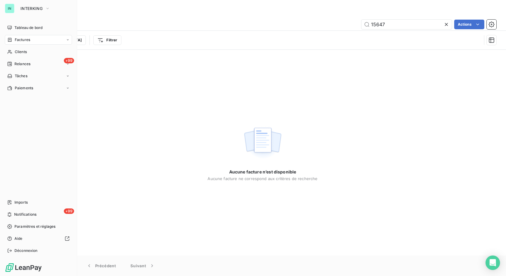
drag, startPoint x: 14, startPoint y: 36, endPoint x: 24, endPoint y: 36, distance: 9.1
click at [14, 36] on div "Factures" at bounding box center [38, 40] width 67 height 10
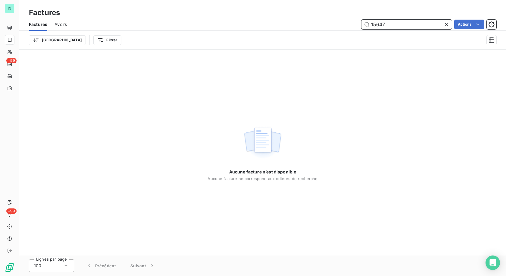
drag, startPoint x: 380, startPoint y: 27, endPoint x: 320, endPoint y: 33, distance: 60.0
click at [320, 32] on div "Factures Avoirs 15647 Actions Trier Filtrer" at bounding box center [262, 33] width 487 height 31
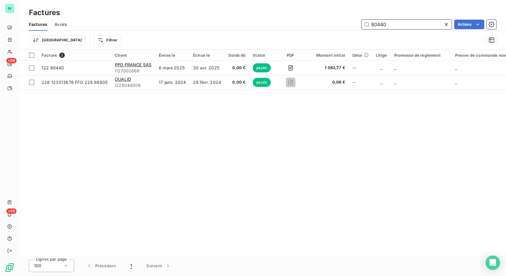
drag, startPoint x: 399, startPoint y: 25, endPoint x: 322, endPoint y: 28, distance: 76.6
click at [336, 26] on div "80440 Actions" at bounding box center [285, 25] width 423 height 10
type input "98347"
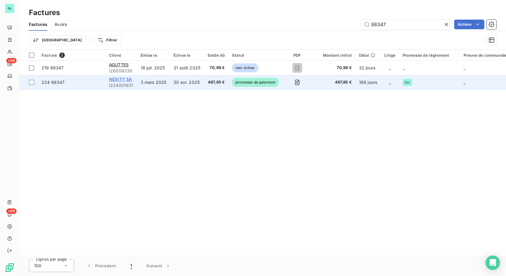
click at [119, 80] on span "NEXITY SA" at bounding box center [120, 79] width 23 height 5
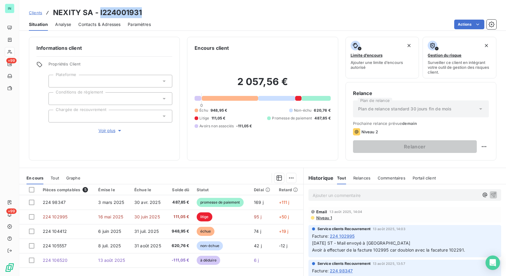
drag, startPoint x: 145, startPoint y: 12, endPoint x: 99, endPoint y: 11, distance: 45.5
click at [99, 11] on div "Clients NEXITY SA - I224001931" at bounding box center [262, 12] width 487 height 11
click at [277, 20] on div "Actions" at bounding box center [327, 25] width 339 height 10
drag, startPoint x: 143, startPoint y: 14, endPoint x: 100, endPoint y: 11, distance: 42.6
click at [100, 11] on div "Clients NEXITY SA - I224001931" at bounding box center [262, 12] width 487 height 11
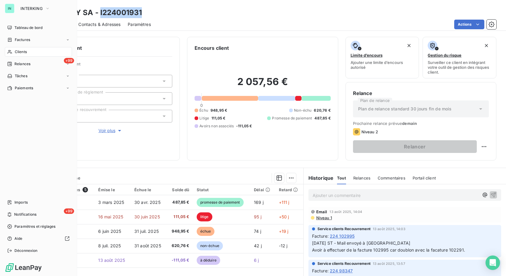
click at [15, 40] on span "Factures" at bounding box center [22, 39] width 15 height 5
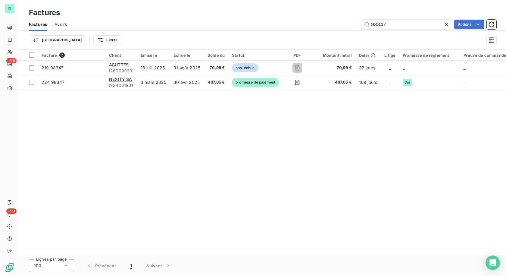
drag, startPoint x: 395, startPoint y: 27, endPoint x: 312, endPoint y: 28, distance: 82.9
click at [312, 28] on div "98347 Actions" at bounding box center [285, 25] width 423 height 10
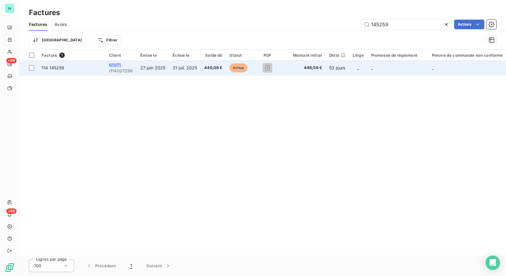
type input "145259"
click at [117, 66] on span "MWPI" at bounding box center [115, 64] width 12 height 5
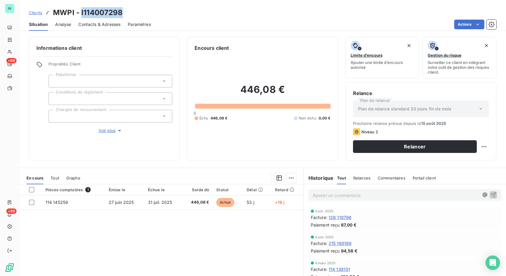
drag, startPoint x: 121, startPoint y: 12, endPoint x: 80, endPoint y: 14, distance: 40.1
click at [80, 14] on h3 "MWPI - I114007298" at bounding box center [88, 12] width 70 height 11
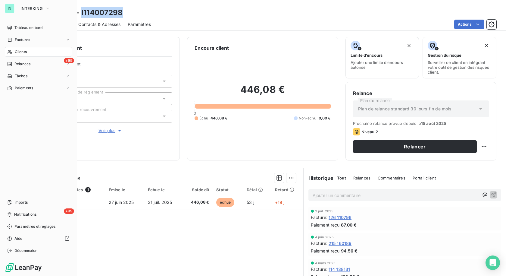
click at [24, 50] on span "Clients" at bounding box center [21, 51] width 12 height 5
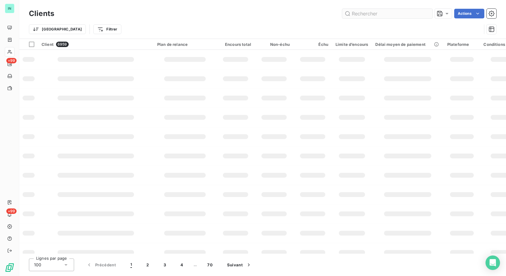
click at [355, 10] on input "text" at bounding box center [387, 14] width 90 height 10
type input "VEDETTE"
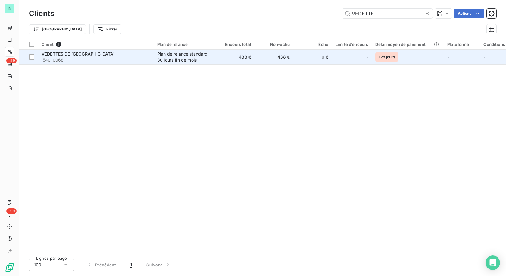
click at [175, 56] on div "Plan de relance standard 30 jours fin de mois" at bounding box center [184, 57] width 55 height 12
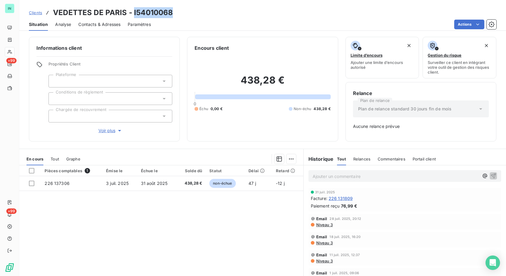
drag, startPoint x: 163, startPoint y: 12, endPoint x: 133, endPoint y: 14, distance: 29.9
click at [133, 14] on div "Clients VEDETTES DE PARIS - I54010068" at bounding box center [262, 12] width 487 height 11
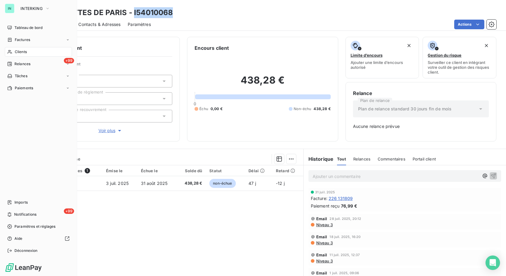
click at [9, 42] on icon at bounding box center [9, 39] width 5 height 5
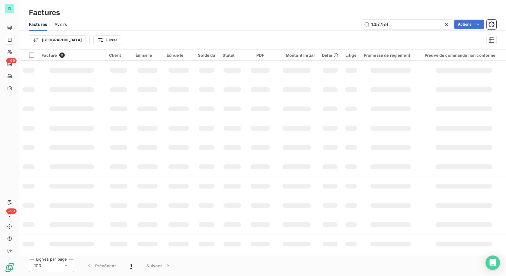
drag, startPoint x: 381, startPoint y: 29, endPoint x: 328, endPoint y: 33, distance: 53.3
click at [329, 33] on div "Factures Avoirs 145259 Actions Trier Filtrer" at bounding box center [262, 33] width 487 height 31
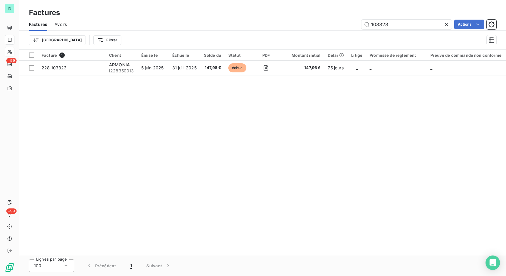
type input "103323"
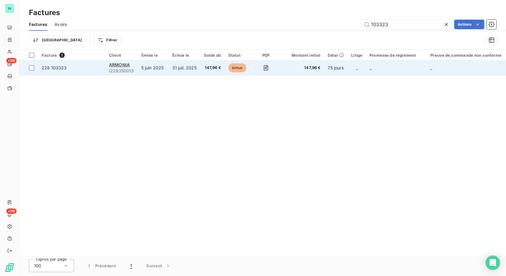
click at [119, 67] on div "ARMONIA" at bounding box center [121, 65] width 25 height 6
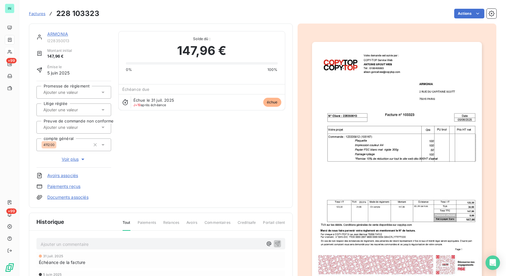
click at [55, 34] on link "ARMONIA" at bounding box center [57, 33] width 21 height 5
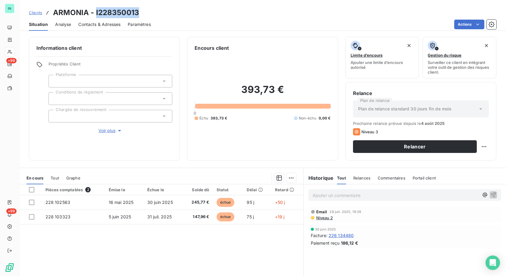
drag, startPoint x: 137, startPoint y: 11, endPoint x: 96, endPoint y: 13, distance: 41.0
click at [96, 13] on h3 "ARMONIA - I228350013" at bounding box center [96, 12] width 86 height 11
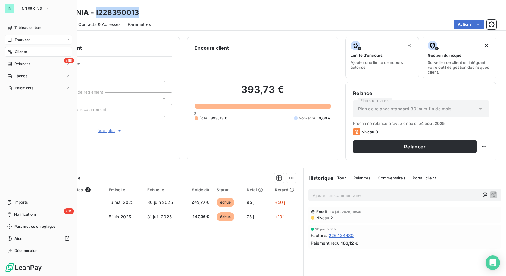
click at [11, 39] on icon at bounding box center [9, 39] width 5 height 5
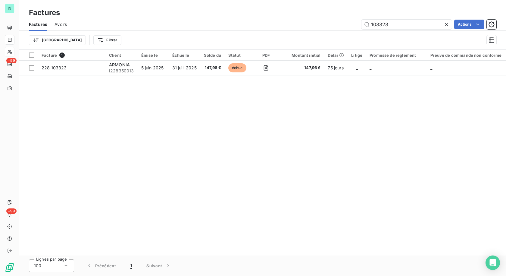
drag, startPoint x: 397, startPoint y: 24, endPoint x: 304, endPoint y: 26, distance: 93.2
click at [304, 28] on div "103323 Actions" at bounding box center [285, 25] width 423 height 10
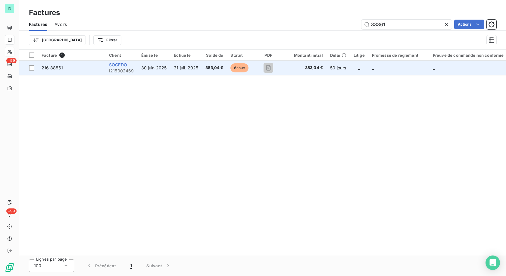
type input "88861"
click at [114, 67] on span "SOGEDO" at bounding box center [118, 64] width 18 height 5
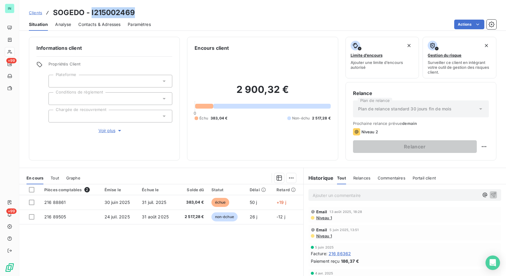
drag, startPoint x: 128, startPoint y: 11, endPoint x: 90, endPoint y: 11, distance: 37.4
click at [90, 11] on div "Clients SOGEDO - I215002469" at bounding box center [262, 12] width 487 height 11
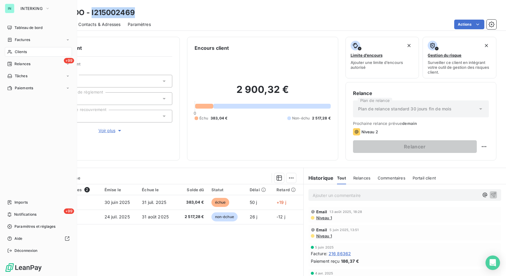
click at [10, 51] on icon at bounding box center [9, 51] width 5 height 5
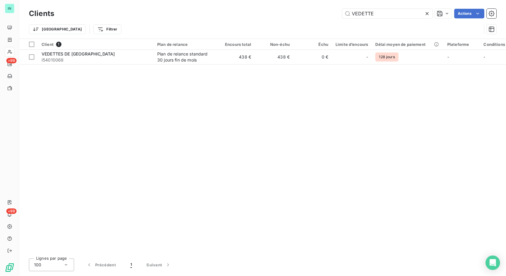
drag, startPoint x: 382, startPoint y: 14, endPoint x: 288, endPoint y: 17, distance: 93.8
click at [298, 17] on div "VEDETTE Actions" at bounding box center [278, 14] width 435 height 10
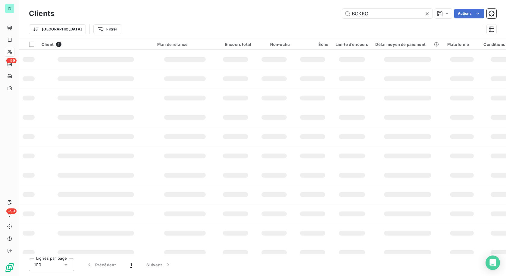
type input "BOKKO"
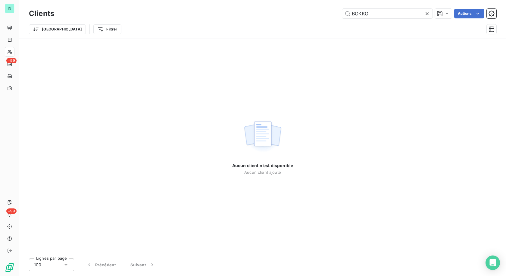
drag, startPoint x: 374, startPoint y: 15, endPoint x: 325, endPoint y: 17, distance: 48.6
click at [325, 17] on div "BOKKO Actions" at bounding box center [278, 14] width 435 height 10
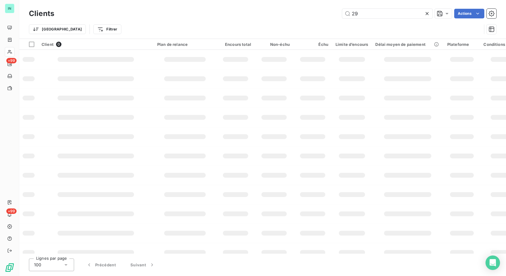
type input "2"
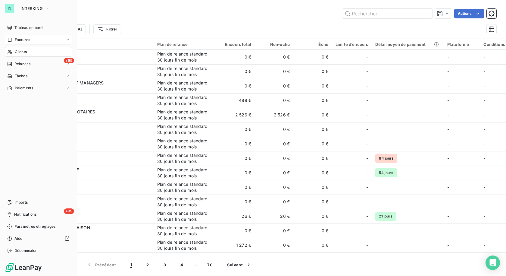
click at [19, 39] on span "Factures" at bounding box center [22, 39] width 15 height 5
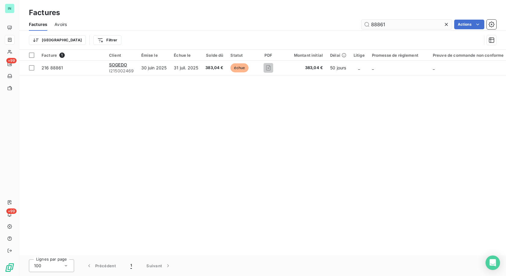
drag, startPoint x: 391, startPoint y: 25, endPoint x: 361, endPoint y: 25, distance: 29.5
click at [362, 25] on input "88861" at bounding box center [407, 25] width 90 height 10
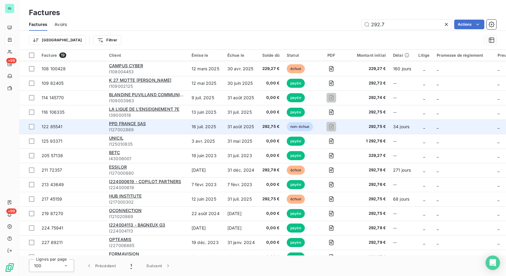
scroll to position [60, 0]
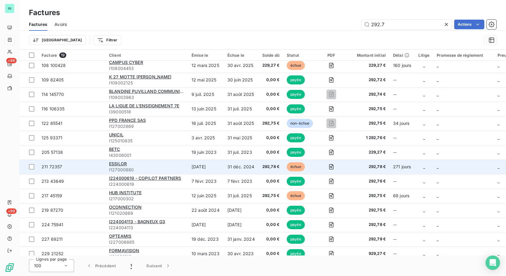
type input "292.7"
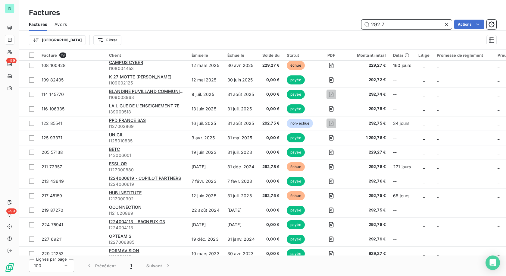
drag, startPoint x: 391, startPoint y: 28, endPoint x: 314, endPoint y: 28, distance: 77.5
click at [314, 28] on div "292.7 Actions" at bounding box center [285, 25] width 423 height 10
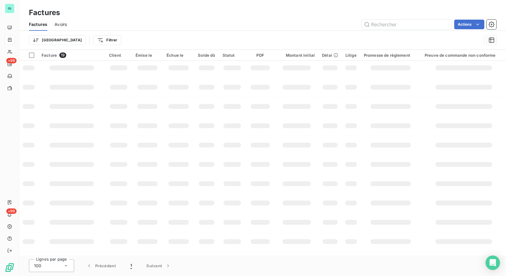
click at [16, 51] on div "IN +99 +99" at bounding box center [9, 138] width 19 height 276
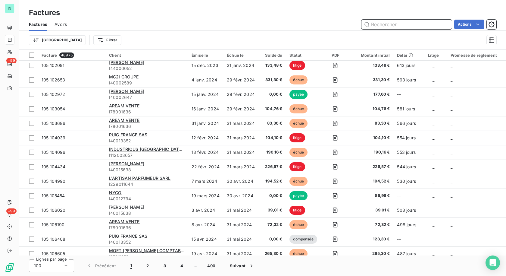
click at [386, 25] on input "text" at bounding box center [407, 25] width 90 height 10
type input "PERNOD"
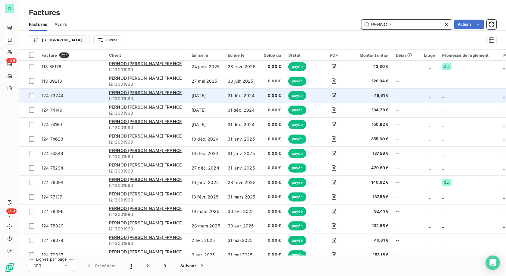
scroll to position [0, 0]
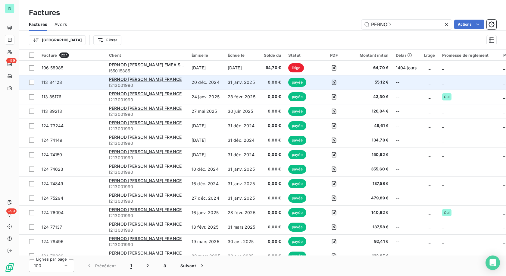
click at [126, 76] on td "PERNOD [PERSON_NAME] FRANCE I213001990" at bounding box center [147, 82] width 83 height 14
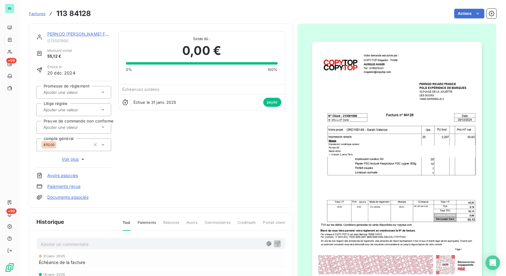
click at [78, 34] on link "PERNOD [PERSON_NAME] FRANCE" at bounding box center [83, 33] width 73 height 5
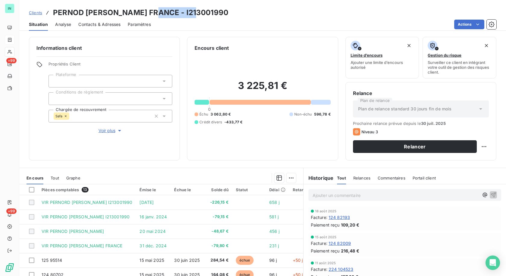
drag, startPoint x: 193, startPoint y: 11, endPoint x: 151, endPoint y: 14, distance: 42.0
click at [151, 14] on h3 "PERNOD [PERSON_NAME] FRANCE - I213001990" at bounding box center [140, 12] width 175 height 11
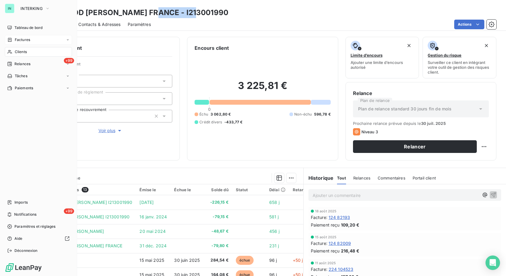
click at [13, 42] on div "Factures" at bounding box center [18, 39] width 23 height 5
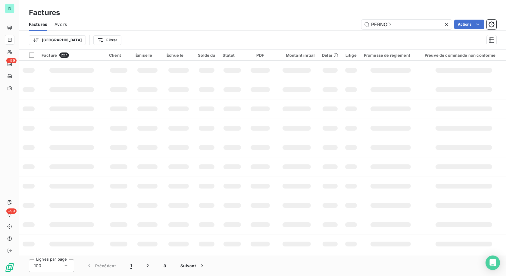
click at [327, 29] on div "PERNOD Actions" at bounding box center [285, 25] width 423 height 10
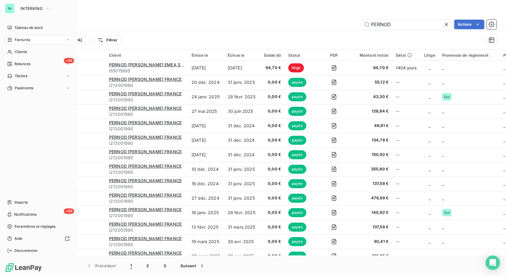
drag, startPoint x: 12, startPoint y: 42, endPoint x: 161, endPoint y: 36, distance: 149.3
click at [12, 42] on div "Factures" at bounding box center [18, 39] width 23 height 5
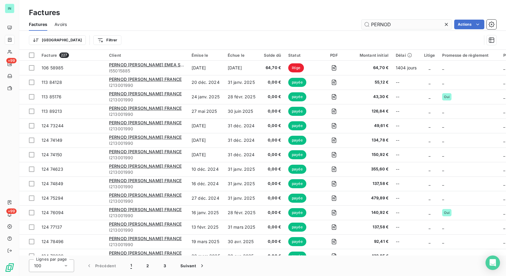
click at [444, 25] on icon at bounding box center [447, 24] width 6 height 6
click at [387, 26] on input "text" at bounding box center [407, 25] width 90 height 10
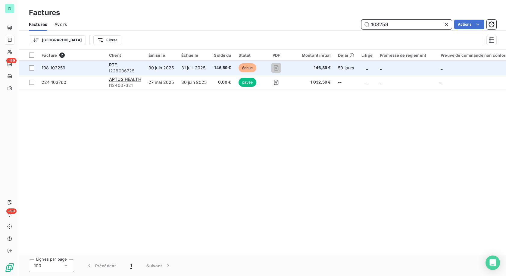
type input "103259"
click at [109, 63] on td "RTE I228006725" at bounding box center [125, 68] width 39 height 14
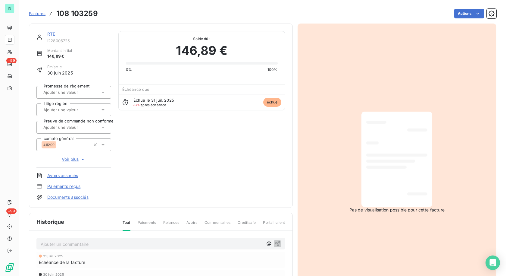
click at [52, 32] on link "RTE" at bounding box center [51, 33] width 8 height 5
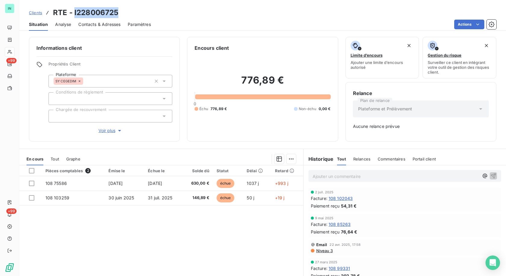
drag, startPoint x: 113, startPoint y: 11, endPoint x: 74, endPoint y: 11, distance: 38.9
click at [74, 11] on div "Clients RTE - I228006725" at bounding box center [262, 12] width 487 height 11
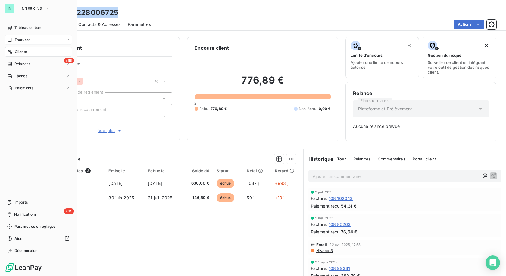
click at [7, 40] on icon at bounding box center [9, 39] width 5 height 5
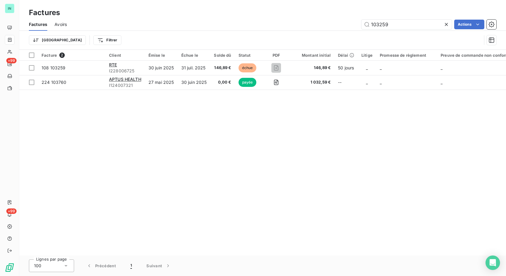
drag, startPoint x: 393, startPoint y: 25, endPoint x: 299, endPoint y: 13, distance: 94.2
click at [320, 26] on div "103259 Actions" at bounding box center [285, 25] width 423 height 10
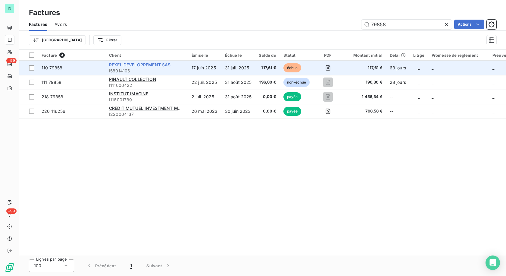
type input "79858"
click at [126, 67] on span "REXEL DEVELOPPEMENT SAS" at bounding box center [139, 64] width 61 height 5
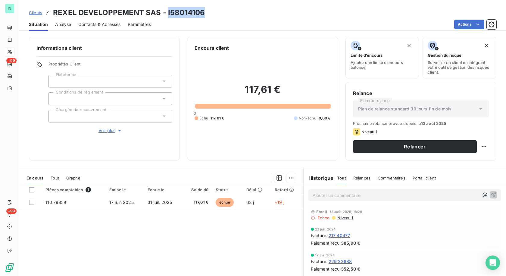
drag, startPoint x: 203, startPoint y: 12, endPoint x: 165, endPoint y: 11, distance: 38.0
click at [165, 11] on div "Clients REXEL DEVELOPPEMENT SAS - I58014106" at bounding box center [262, 12] width 487 height 11
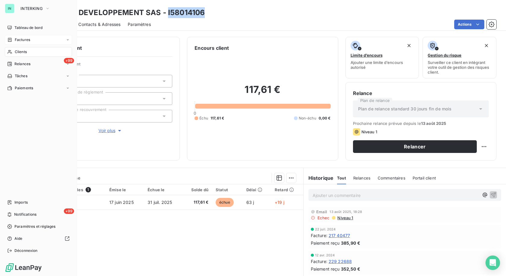
click at [22, 39] on span "Factures" at bounding box center [22, 39] width 15 height 5
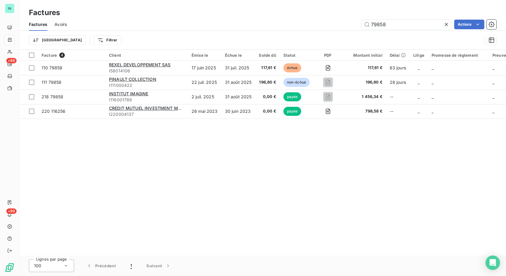
drag, startPoint x: 395, startPoint y: 22, endPoint x: 348, endPoint y: 24, distance: 47.1
click at [348, 24] on div "79858 Actions" at bounding box center [285, 25] width 423 height 10
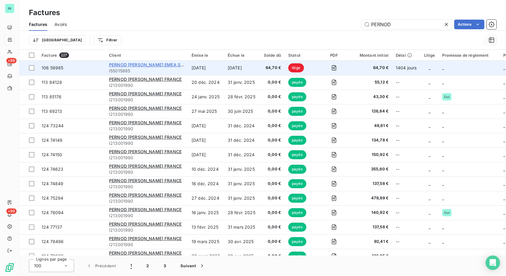
type input "PERNOD"
click at [160, 67] on div "PERNOD [PERSON_NAME] EMEA SAS" at bounding box center [146, 65] width 75 height 6
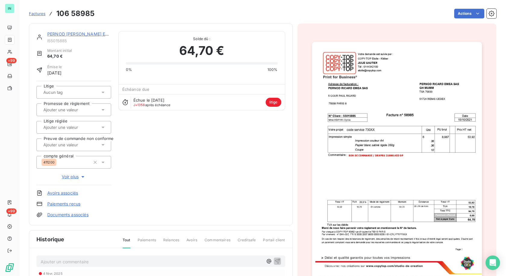
click at [80, 34] on link "PERNOD [PERSON_NAME] EMEA SAS" at bounding box center [85, 33] width 77 height 5
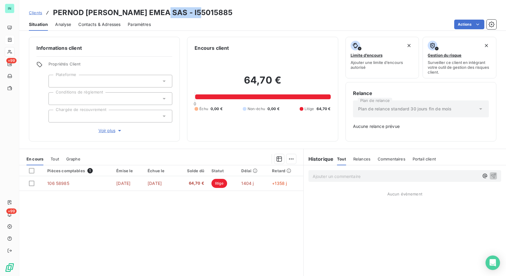
drag, startPoint x: 200, startPoint y: 12, endPoint x: 159, endPoint y: 12, distance: 40.4
click at [159, 12] on div "Clients PERNOD [PERSON_NAME] EMEA SAS - I55015885" at bounding box center [262, 12] width 487 height 11
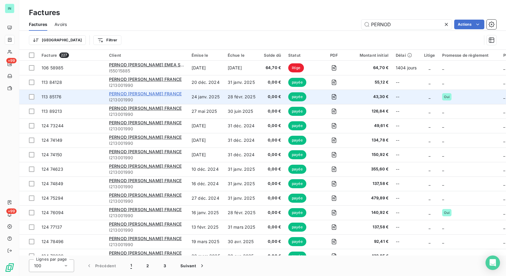
click at [143, 94] on span "PERNOD [PERSON_NAME] FRANCE" at bounding box center [145, 93] width 73 height 5
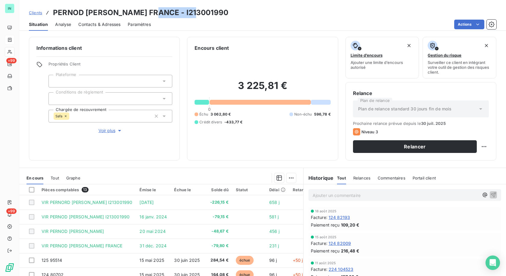
drag, startPoint x: 192, startPoint y: 13, endPoint x: 151, endPoint y: 11, distance: 41.3
click at [151, 11] on h3 "PERNOD [PERSON_NAME] FRANCE - I213001990" at bounding box center [140, 12] width 175 height 11
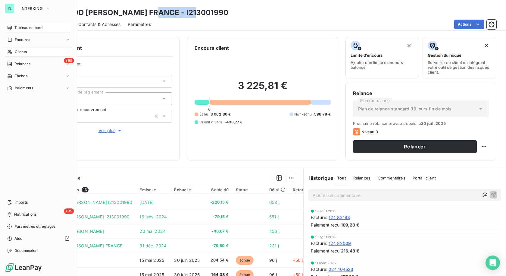
drag, startPoint x: 15, startPoint y: 39, endPoint x: 66, endPoint y: 32, distance: 51.2
click at [15, 39] on span "Factures" at bounding box center [22, 39] width 15 height 5
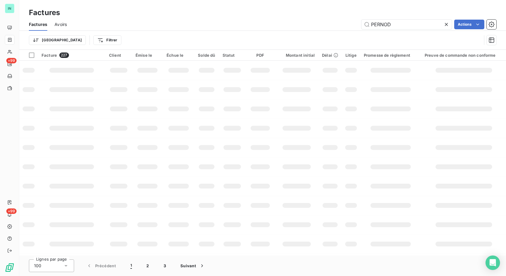
click at [328, 32] on div "Factures Avoirs PERNOD Actions Trier Filtrer" at bounding box center [262, 33] width 487 height 31
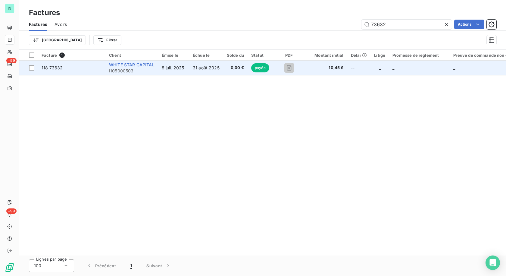
type input "73632"
click at [143, 66] on span "WHITE STAR CAPITAL" at bounding box center [132, 64] width 46 height 5
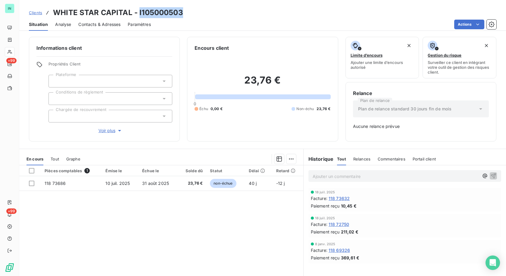
drag, startPoint x: 181, startPoint y: 13, endPoint x: 139, endPoint y: 14, distance: 41.9
click at [139, 14] on h3 "WHITE STAR CAPITAL - I105000503" at bounding box center [118, 12] width 130 height 11
